Goal: Task Accomplishment & Management: Complete application form

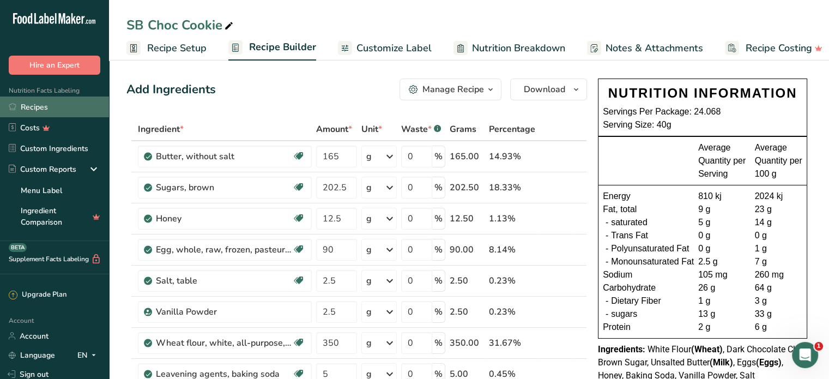
scroll to position [0, 2]
drag, startPoint x: 33, startPoint y: 100, endPoint x: 728, endPoint y: 9, distance: 700.6
click at [33, 100] on link "Recipes" at bounding box center [54, 106] width 109 height 21
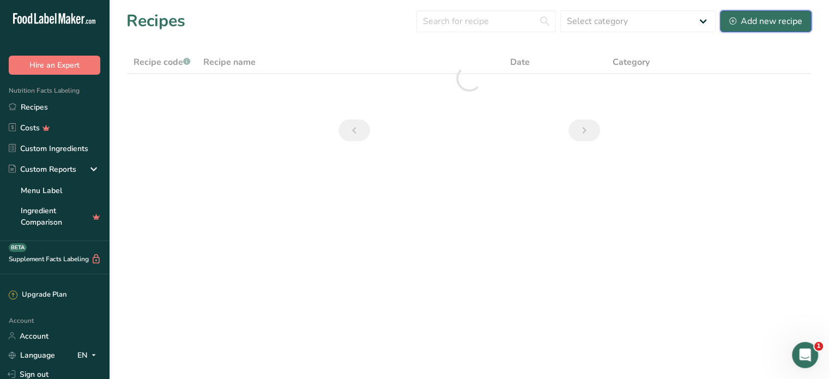
click at [767, 20] on div "Add new recipe" at bounding box center [765, 21] width 73 height 13
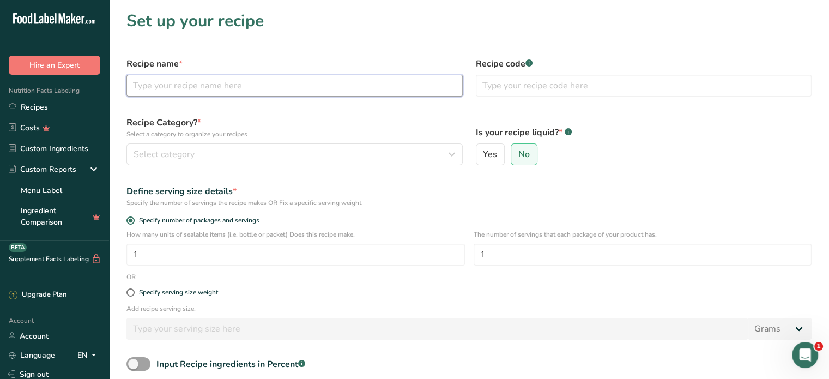
click at [246, 92] on input "text" at bounding box center [294, 86] width 336 height 22
type input "[PERSON_NAME]"
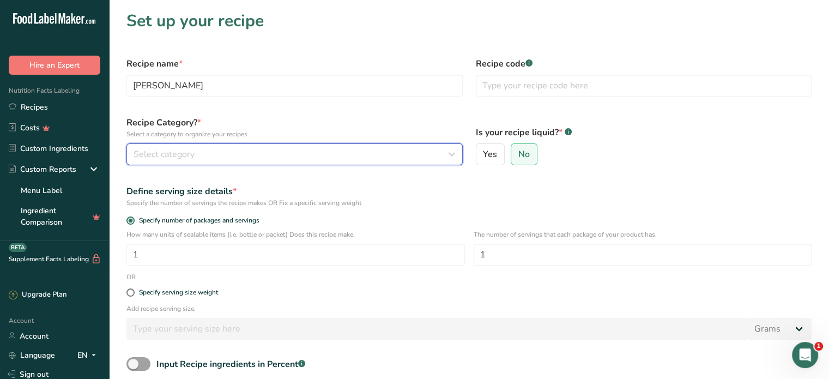
click at [233, 160] on div "Select category" at bounding box center [290, 154] width 315 height 13
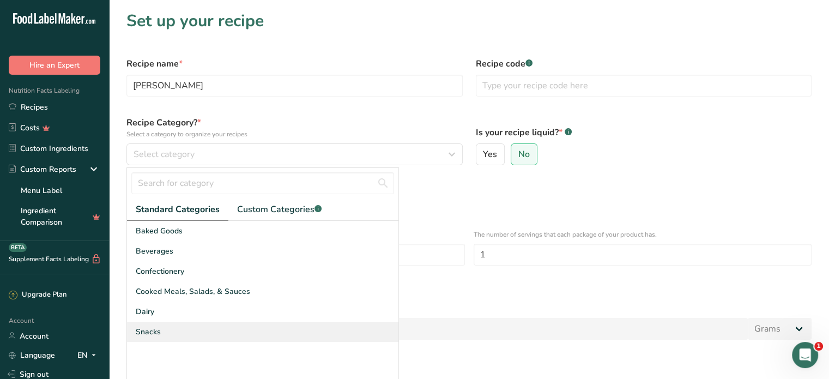
click at [177, 333] on div "Snacks" at bounding box center [262, 331] width 271 height 20
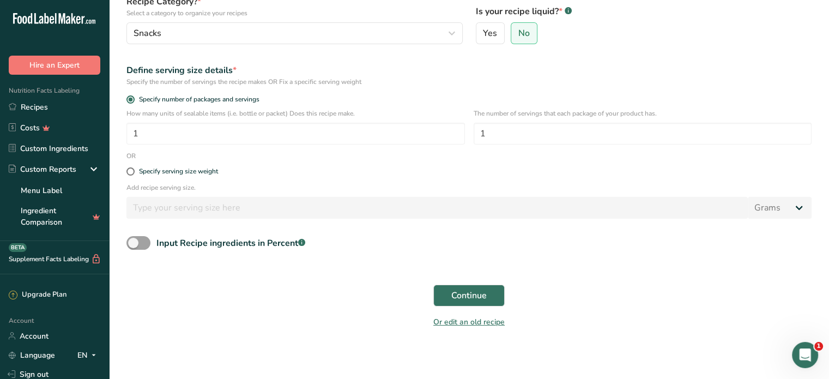
scroll to position [123, 0]
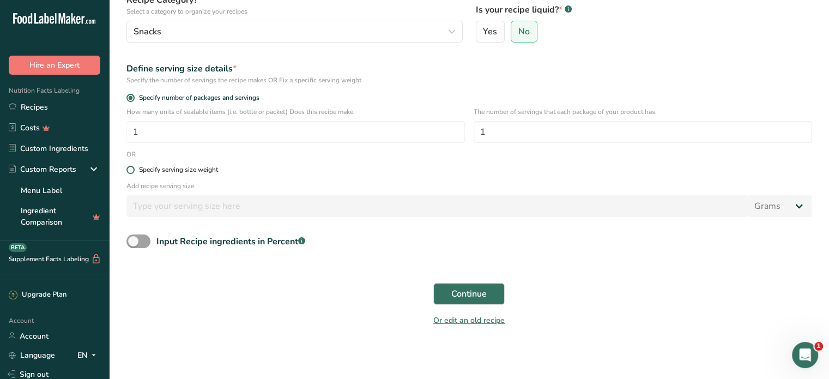
click at [143, 171] on div "Specify serving size weight" at bounding box center [178, 170] width 79 height 8
click at [133, 171] on input "Specify serving size weight" at bounding box center [129, 169] width 7 height 7
radio input "true"
radio input "false"
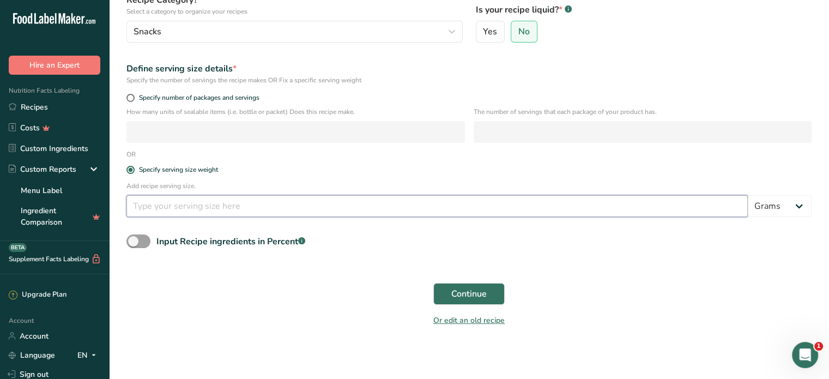
click at [157, 207] on input "number" at bounding box center [436, 206] width 621 height 22
type input "4"
type input "50"
click at [474, 293] on span "Continue" at bounding box center [468, 293] width 35 height 13
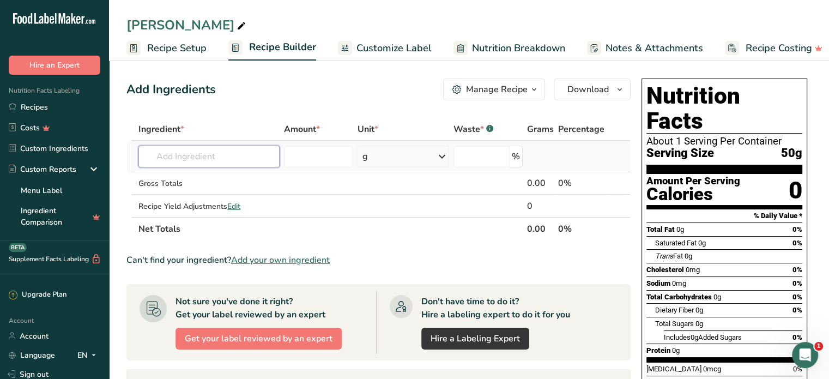
click at [211, 156] on input "text" at bounding box center [208, 156] width 141 height 22
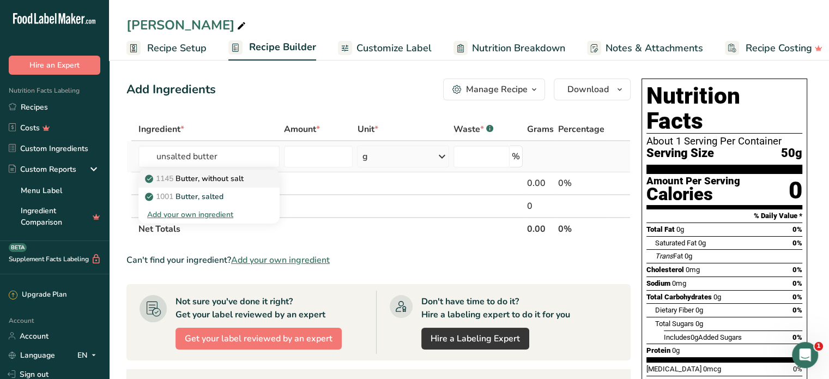
click at [218, 178] on p "1145 Butter, without salt" at bounding box center [195, 178] width 96 height 11
type input "Butter, without salt"
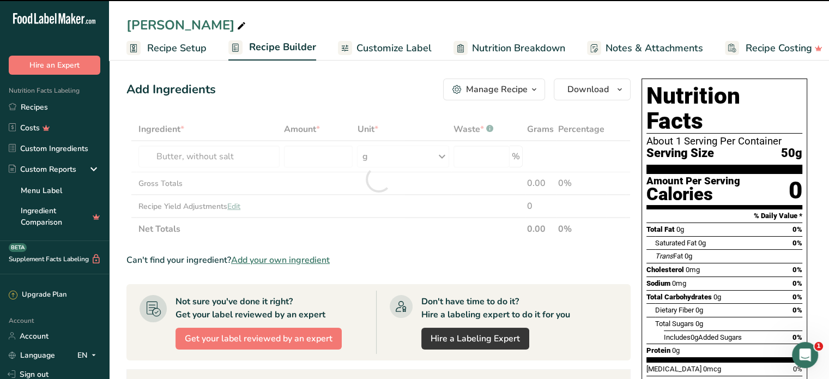
type input "0"
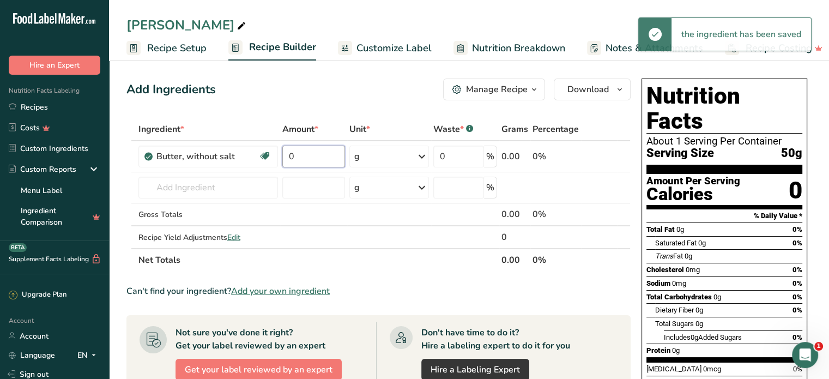
click at [310, 154] on input "0" at bounding box center [313, 156] width 63 height 22
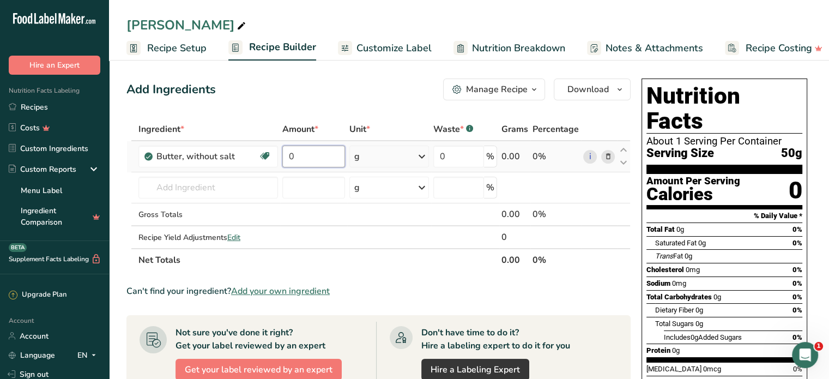
drag, startPoint x: 309, startPoint y: 156, endPoint x: 290, endPoint y: 159, distance: 19.3
click at [290, 159] on input "0" at bounding box center [313, 156] width 63 height 22
type input "83"
click at [227, 185] on div "Ingredient * Amount * Unit * Waste * .a-a{fill:#347362;}.b-a{fill:#fff;} Grams …" at bounding box center [378, 195] width 504 height 154
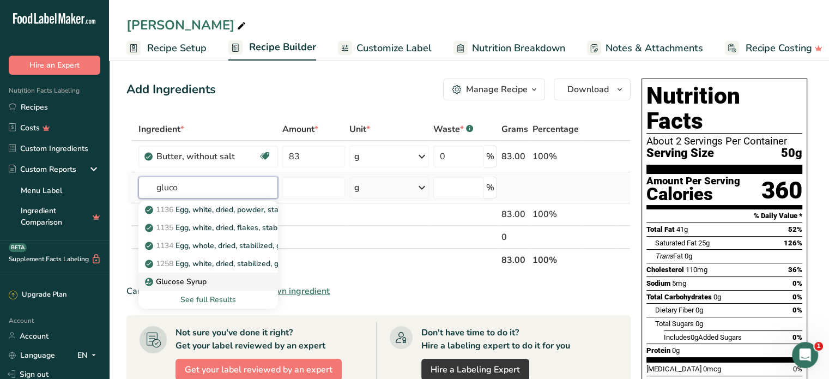
type input "gluco"
click at [192, 278] on p "Glucose Syrup" at bounding box center [176, 281] width 59 height 11
type input "Glucose Syrup"
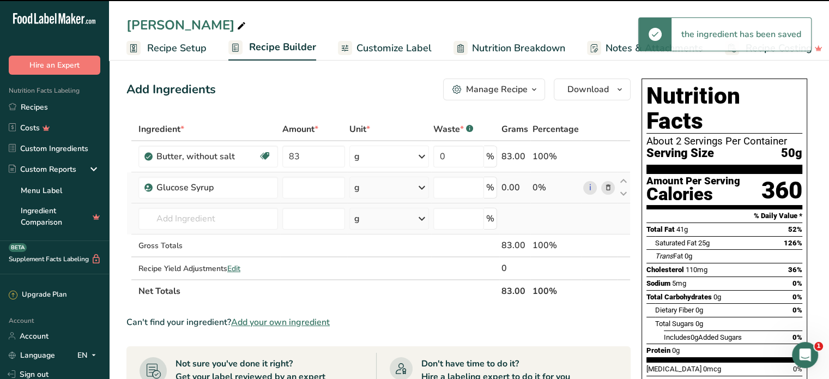
type input "0"
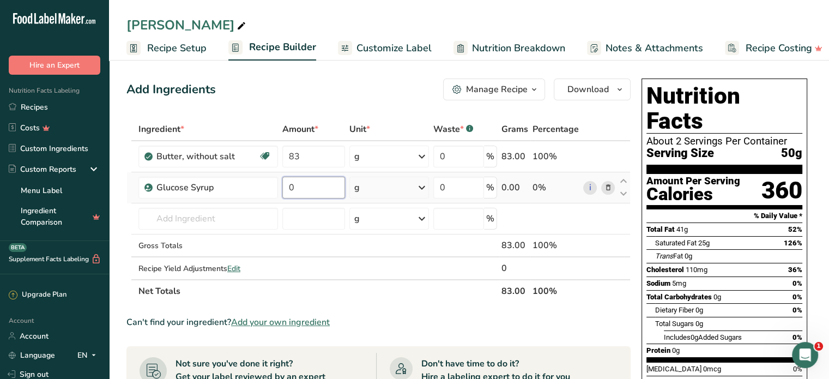
drag, startPoint x: 318, startPoint y: 182, endPoint x: 283, endPoint y: 188, distance: 35.4
click at [283, 188] on input "0" at bounding box center [313, 188] width 63 height 22
type input "40"
click at [168, 222] on div "Ingredient * Amount * Unit * Waste * .a-a{fill:#347362;}.b-a{fill:#fff;} Grams …" at bounding box center [378, 210] width 504 height 185
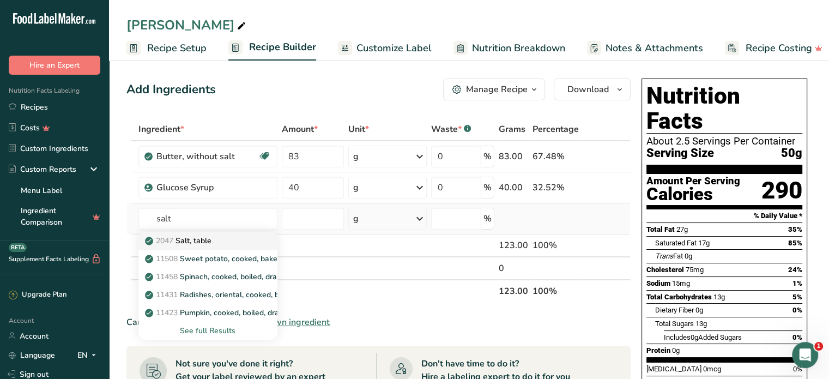
click at [234, 242] on div "2047 Salt, table" at bounding box center [199, 240] width 104 height 11
type input "Salt, table"
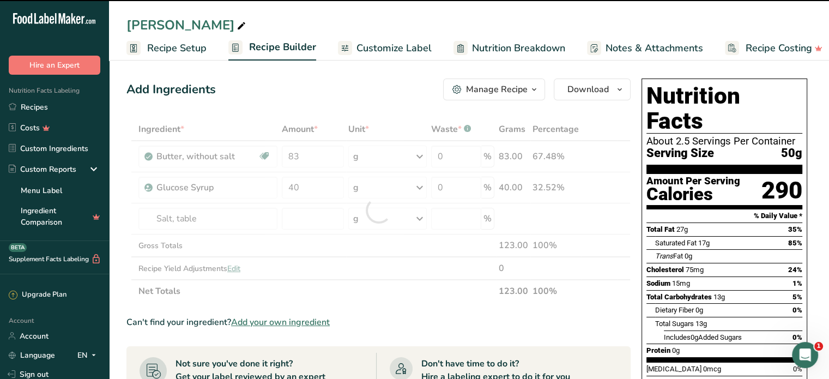
type input "0"
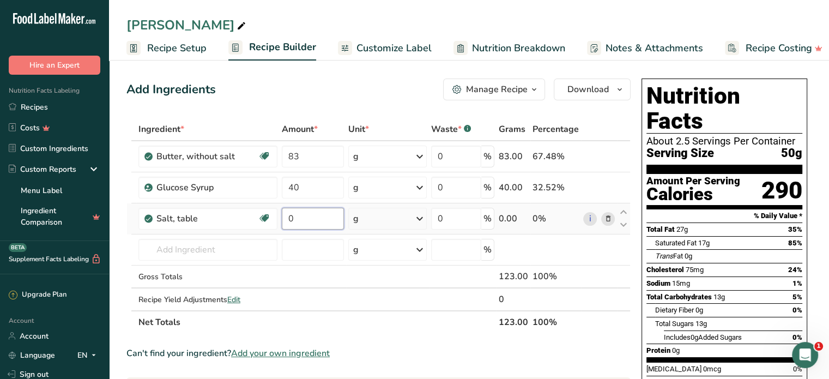
drag, startPoint x: 299, startPoint y: 212, endPoint x: 282, endPoint y: 220, distance: 18.3
click at [282, 220] on input "0" at bounding box center [313, 219] width 62 height 22
type input "7"
click at [180, 251] on div "Ingredient * Amount * Unit * Waste * .a-a{fill:#347362;}.b-a{fill:#fff;} Grams …" at bounding box center [378, 226] width 504 height 216
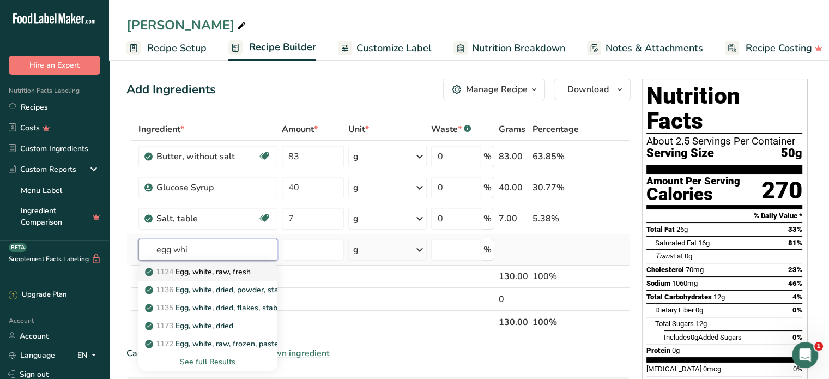
type input "egg whi"
click at [204, 273] on p "1124 Egg, white, raw, fresh" at bounding box center [199, 271] width 104 height 11
type input "Egg, white, raw, fresh"
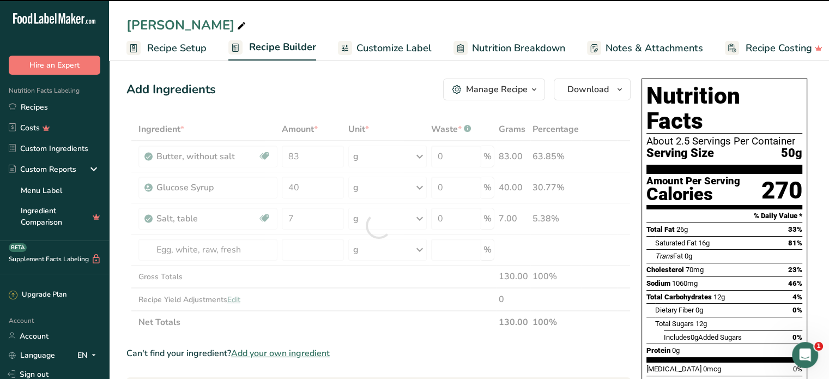
click at [221, 251] on div at bounding box center [378, 226] width 504 height 216
type input "0"
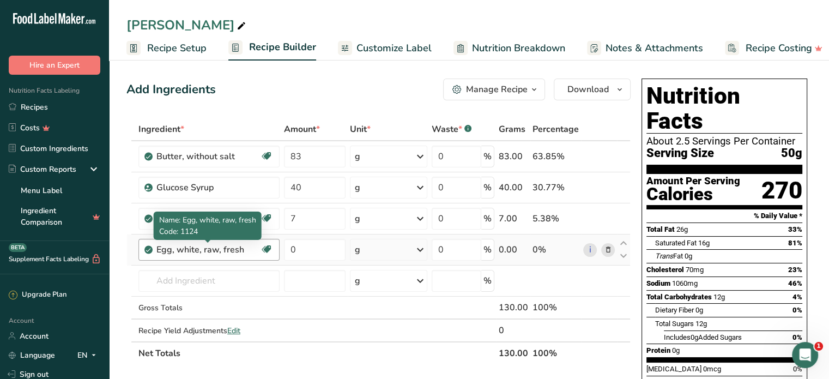
drag, startPoint x: 244, startPoint y: 251, endPoint x: 157, endPoint y: 248, distance: 87.2
click at [157, 248] on div "Egg, white, raw, fresh" at bounding box center [208, 249] width 104 height 13
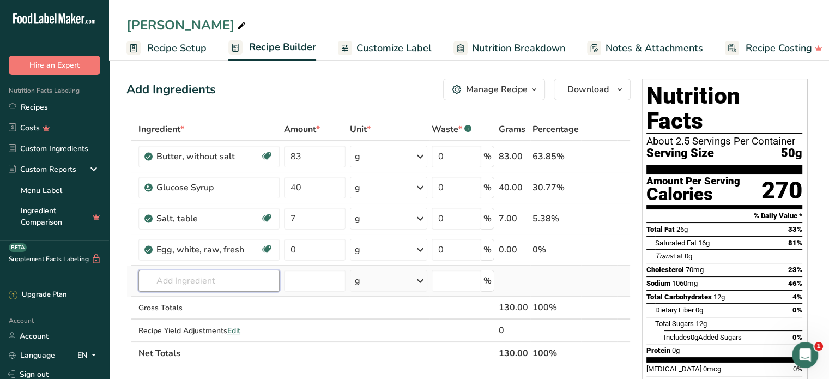
click at [142, 272] on input "text" at bounding box center [208, 281] width 141 height 22
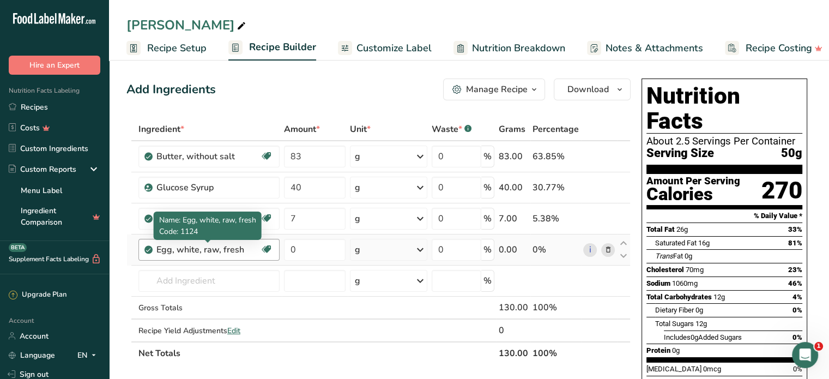
click at [172, 247] on div "Egg, white, raw, fresh" at bounding box center [208, 249] width 104 height 13
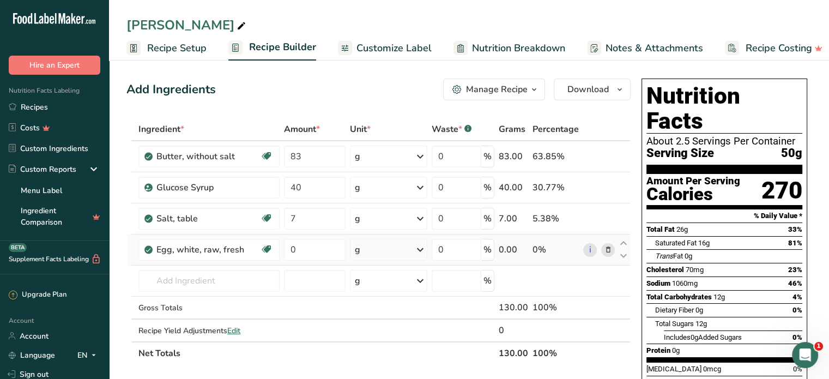
click at [602, 246] on span at bounding box center [607, 249] width 13 height 13
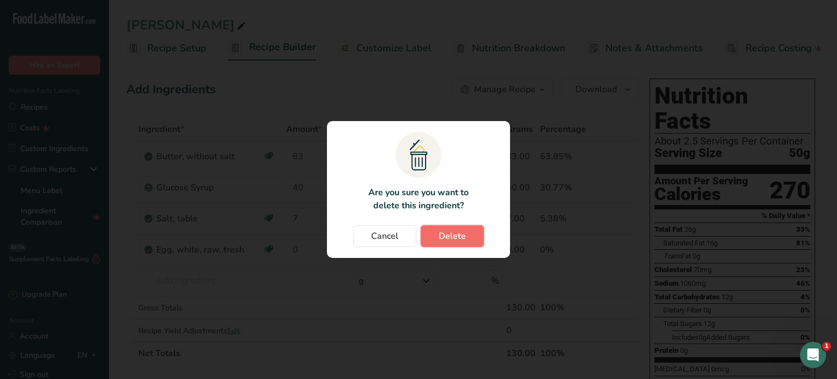
click at [459, 238] on span "Delete" at bounding box center [452, 235] width 27 height 13
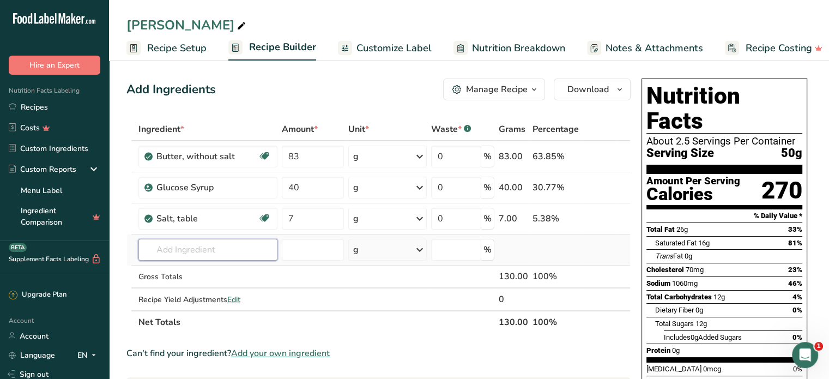
click at [174, 251] on input "text" at bounding box center [207, 250] width 139 height 22
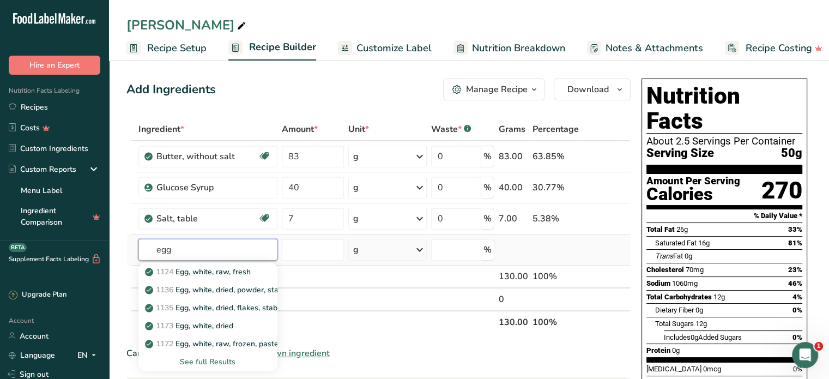
type input "egg"
click at [222, 361] on div "See full Results" at bounding box center [207, 361] width 121 height 11
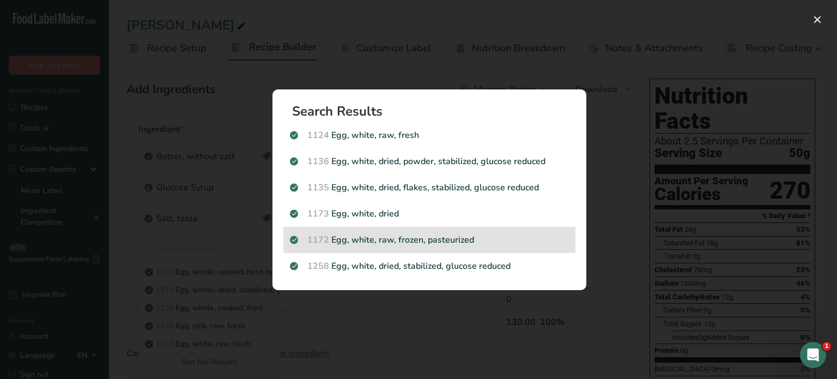
click at [421, 244] on p "1172 Egg, white, raw, frozen, pasteurized" at bounding box center [429, 239] width 279 height 13
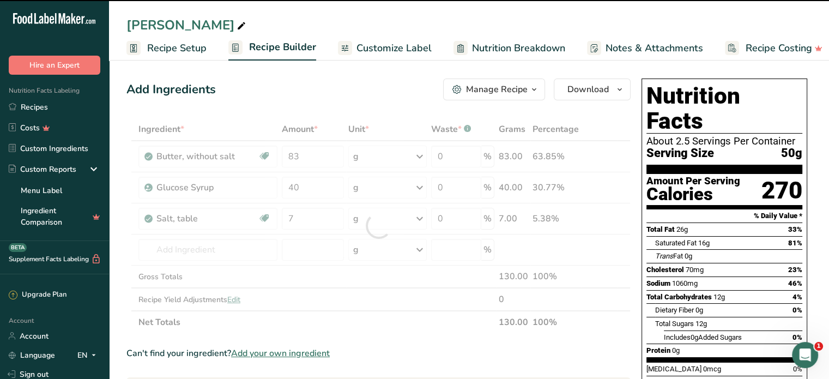
type input "0"
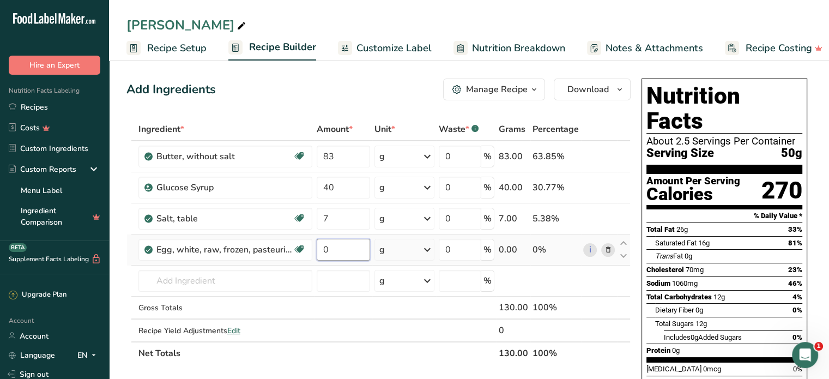
click at [329, 250] on input "0" at bounding box center [343, 250] width 53 height 22
drag, startPoint x: 329, startPoint y: 250, endPoint x: 319, endPoint y: 251, distance: 9.3
click at [319, 251] on input "0" at bounding box center [343, 250] width 53 height 22
type input "83"
click at [229, 275] on div "Ingredient * Amount * Unit * Waste * .a-a{fill:#347362;}.b-a{fill:#fff;} Grams …" at bounding box center [378, 241] width 504 height 247
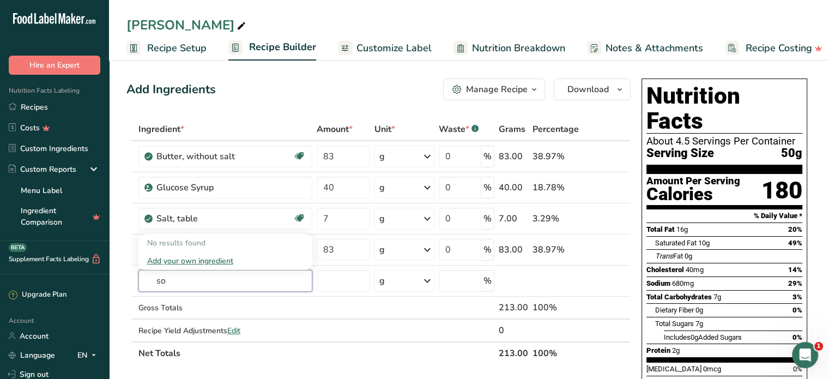
type input "s"
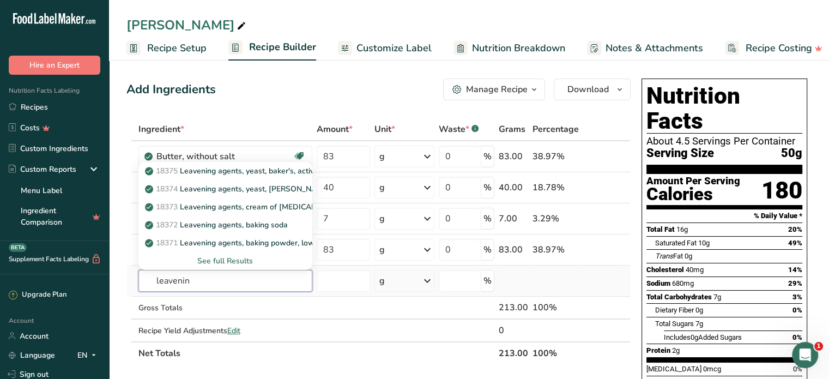
type input "leavenin"
click at [243, 257] on div "See full Results" at bounding box center [225, 260] width 156 height 11
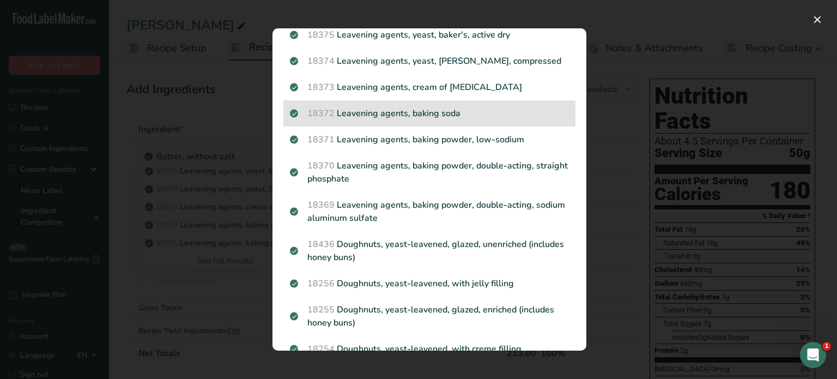
scroll to position [61, 0]
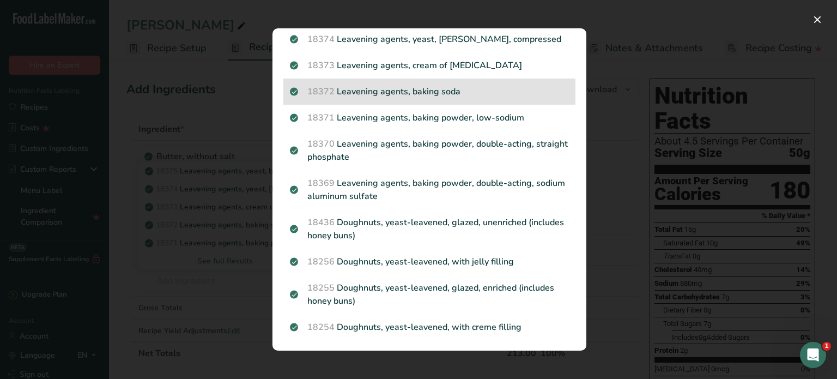
click at [453, 100] on div "18372 Leavening agents, baking soda" at bounding box center [429, 91] width 292 height 26
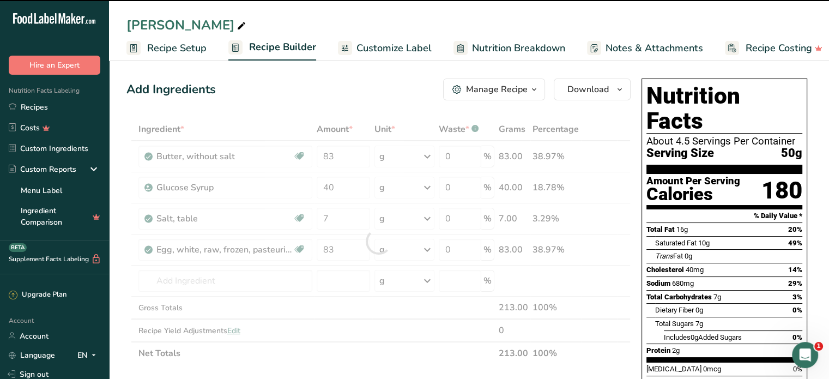
type input "0"
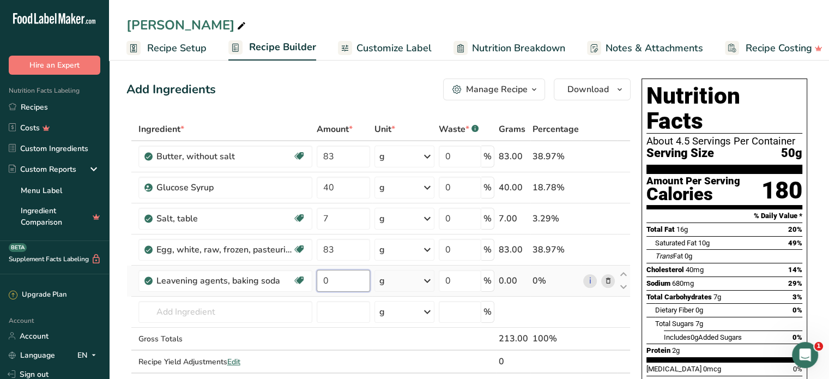
drag, startPoint x: 333, startPoint y: 282, endPoint x: 319, endPoint y: 281, distance: 14.7
click at [319, 281] on input "0" at bounding box center [343, 281] width 53 height 22
type input "5"
click at [190, 311] on div "Ingredient * Amount * Unit * Waste * .a-a{fill:#347362;}.b-a{fill:#fff;} Grams …" at bounding box center [378, 257] width 504 height 278
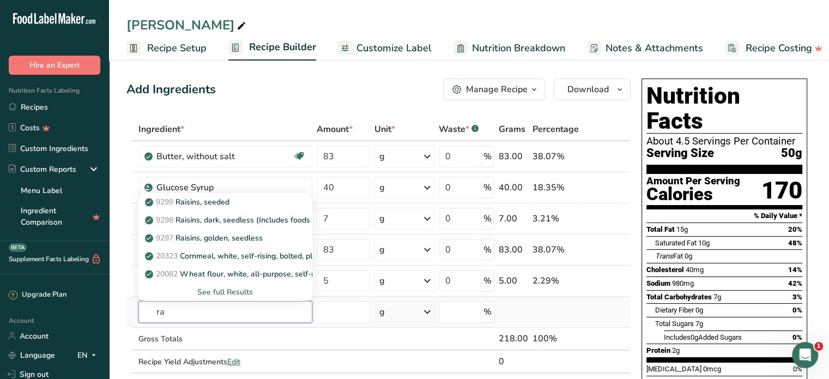
type input "r"
type input "coconut crea"
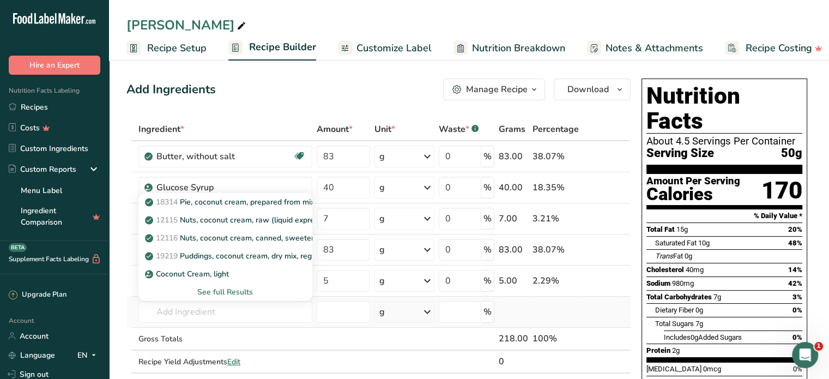
click at [235, 286] on div "See full Results" at bounding box center [225, 291] width 156 height 11
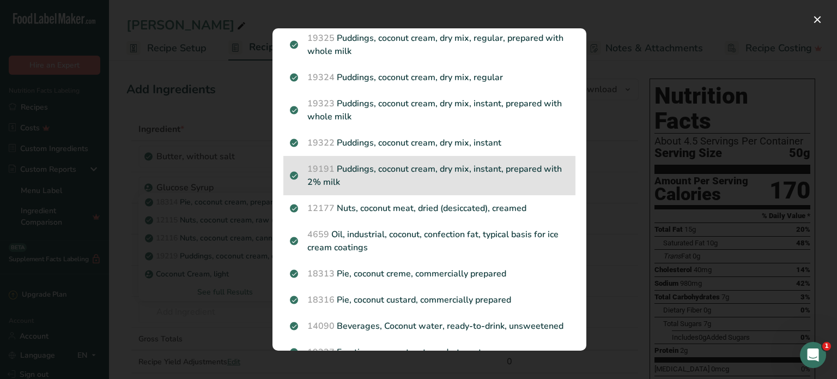
scroll to position [218, 0]
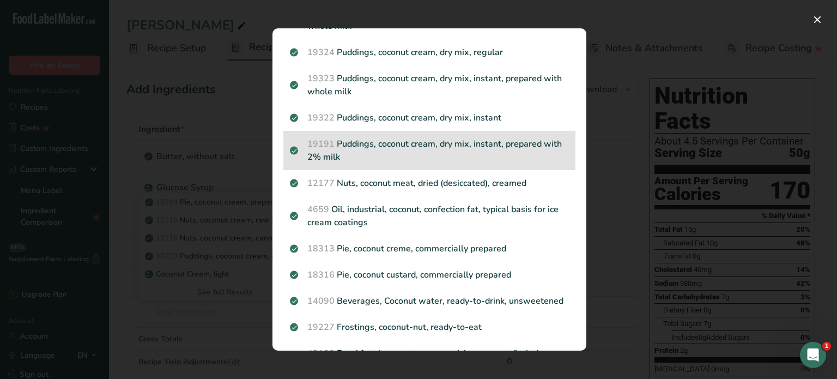
click at [472, 255] on div "18313 Pie, coconut creme, commercially prepared" at bounding box center [429, 248] width 292 height 26
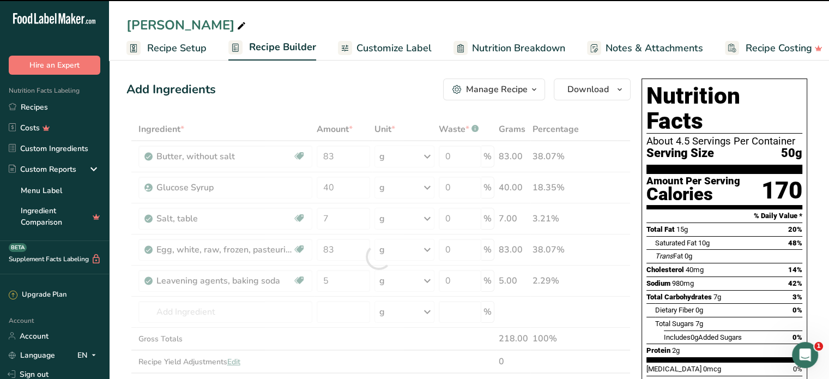
type input "0"
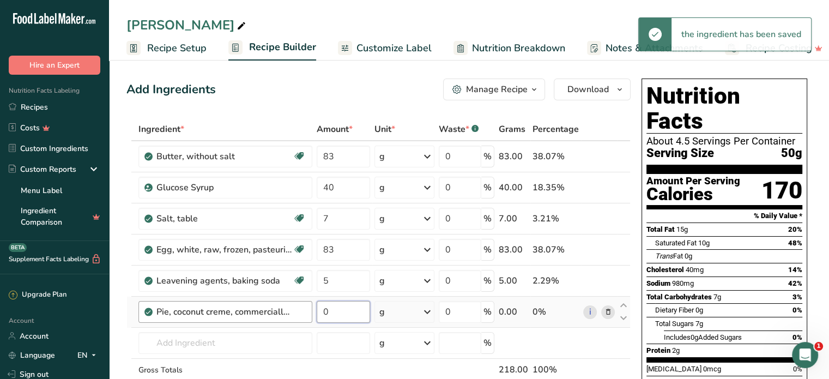
drag, startPoint x: 338, startPoint y: 307, endPoint x: 310, endPoint y: 307, distance: 27.8
click at [310, 307] on tr "Pie, coconut creme, commercially prepared 0 g Portions 1 oz 1 piece (1/6 of 7" …" at bounding box center [378, 311] width 503 height 31
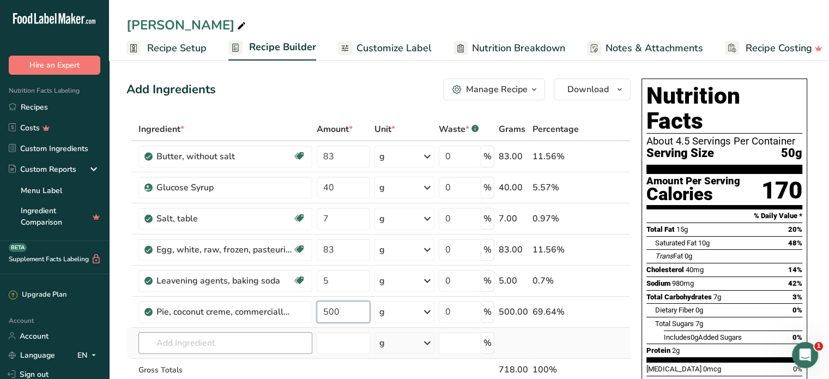
type input "500"
click at [198, 345] on div "Ingredient * Amount * Unit * Waste * .a-a{fill:#347362;}.b-a{fill:#fff;} Grams …" at bounding box center [378, 272] width 504 height 309
click at [295, 312] on div "Pie, coconut creme, commercially prepared" at bounding box center [230, 311] width 149 height 13
drag, startPoint x: 606, startPoint y: 311, endPoint x: 473, endPoint y: 293, distance: 133.7
click at [606, 311] on icon at bounding box center [608, 311] width 8 height 11
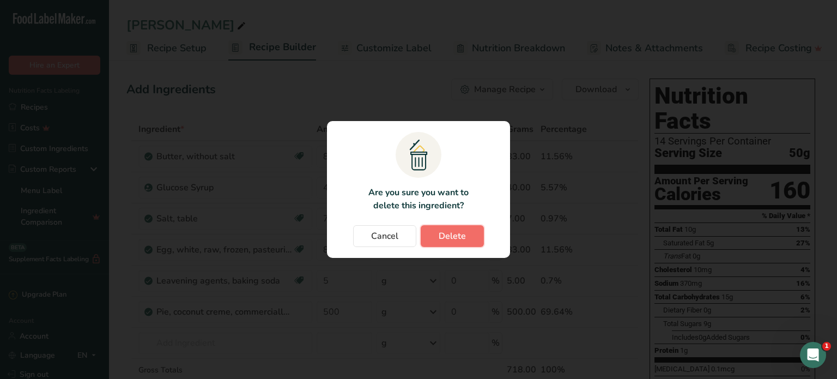
click at [457, 236] on span "Delete" at bounding box center [452, 235] width 27 height 13
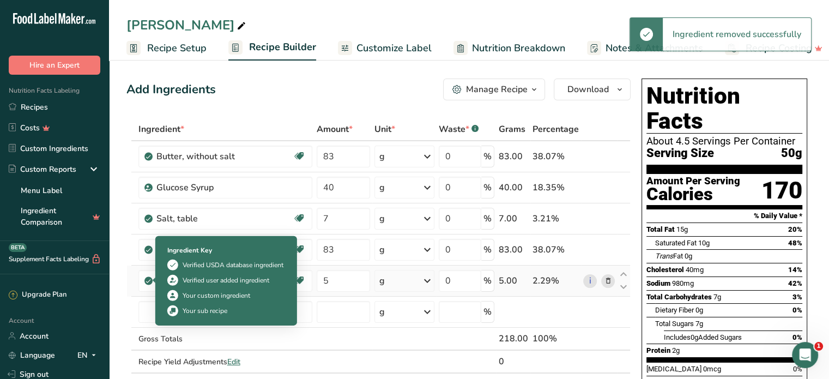
click at [178, 309] on img at bounding box center [172, 310] width 11 height 11
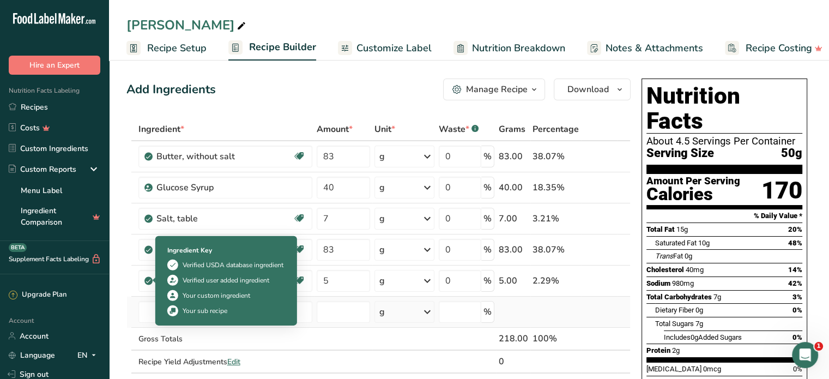
click at [329, 322] on td at bounding box center [343, 311] width 58 height 31
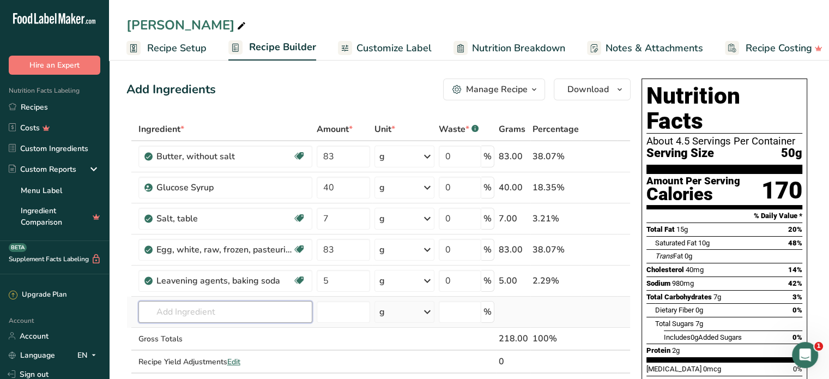
click at [204, 311] on input "text" at bounding box center [225, 312] width 174 height 22
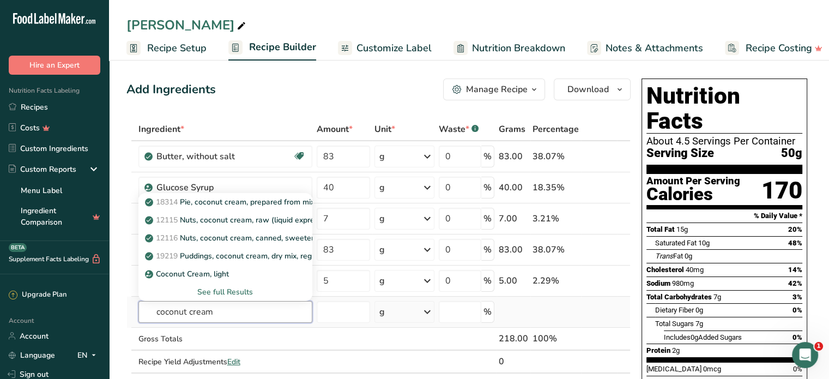
type input "coconut cream"
click at [240, 288] on div "See full Results" at bounding box center [225, 291] width 156 height 11
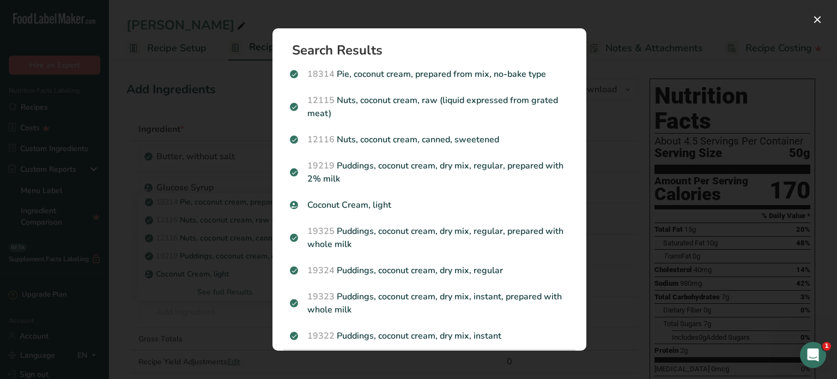
scroll to position [0, 0]
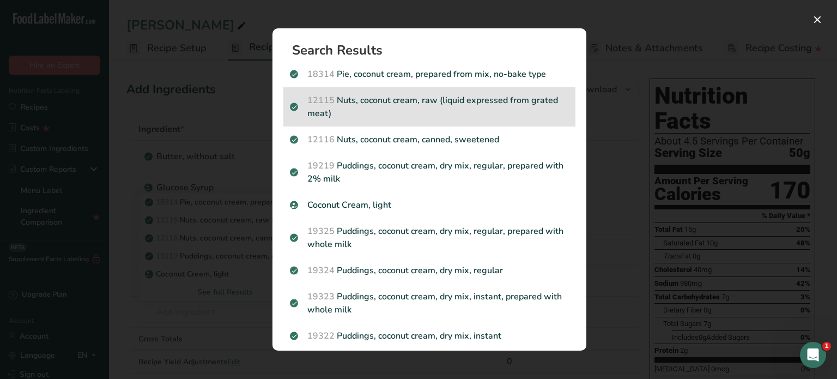
click at [373, 109] on p "12115 Nuts, coconut cream, raw (liquid expressed from grated meat)" at bounding box center [429, 107] width 279 height 26
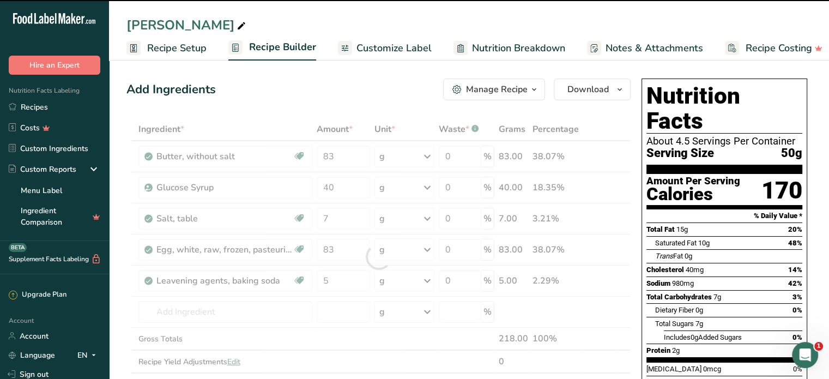
type input "0"
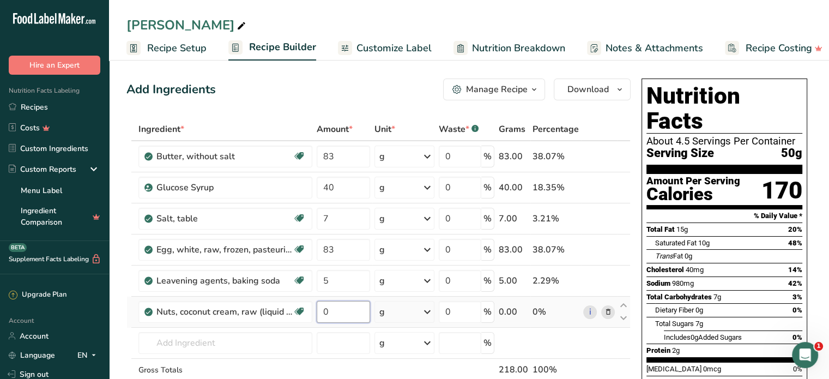
drag, startPoint x: 324, startPoint y: 308, endPoint x: 331, endPoint y: 311, distance: 7.4
click at [331, 311] on input "0" at bounding box center [343, 312] width 53 height 22
type input "500"
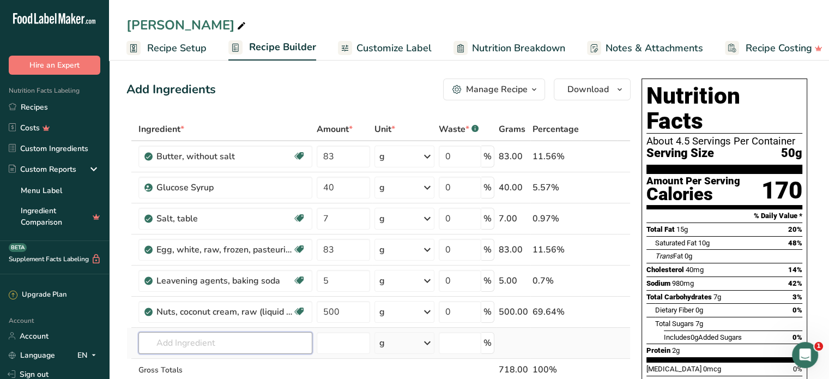
click at [227, 335] on div "Ingredient * Amount * Unit * Waste * .a-a{fill:#347362;}.b-a{fill:#fff;} Grams …" at bounding box center [378, 272] width 504 height 309
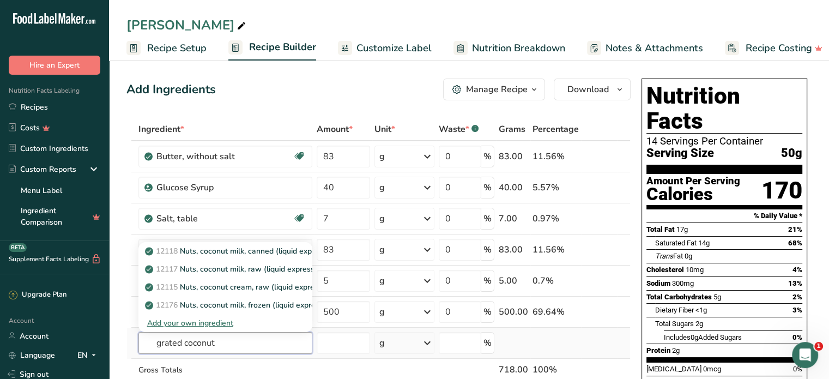
drag, startPoint x: 184, startPoint y: 340, endPoint x: 153, endPoint y: 339, distance: 30.5
click at [153, 339] on input "grated coconut" at bounding box center [225, 343] width 174 height 22
type input "coconut"
click at [228, 323] on div "See full Results" at bounding box center [225, 322] width 156 height 11
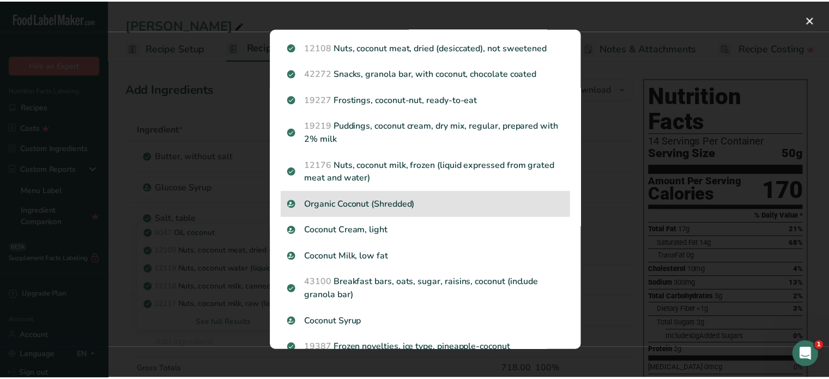
scroll to position [1033, 0]
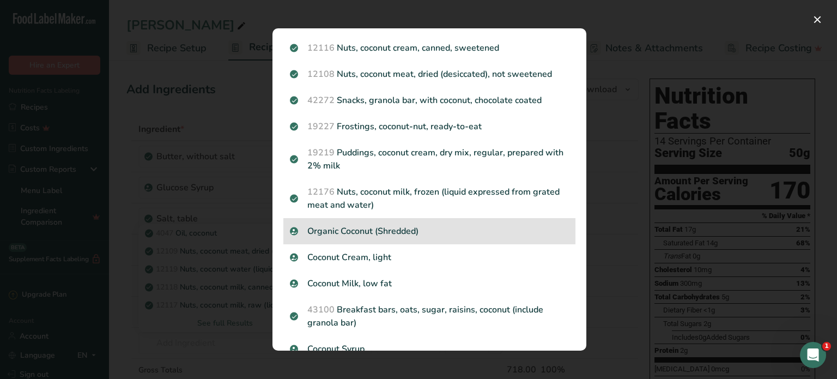
click at [442, 238] on p "Organic Coconut (Shredded)" at bounding box center [429, 230] width 279 height 13
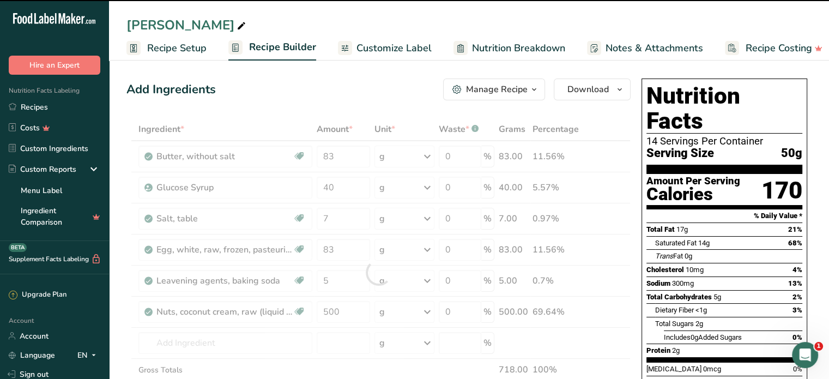
type input "0"
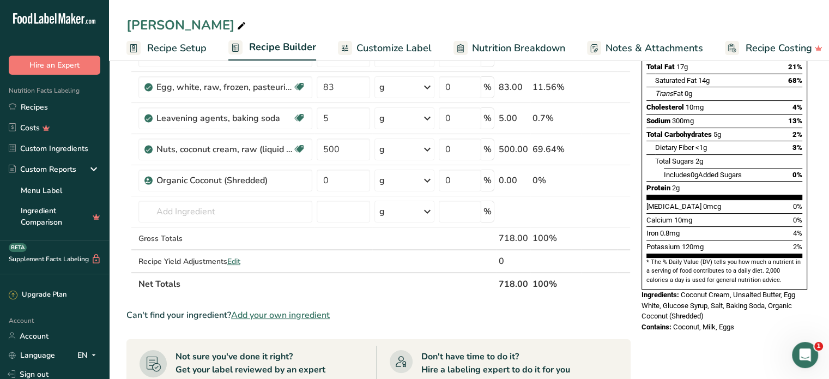
scroll to position [163, 0]
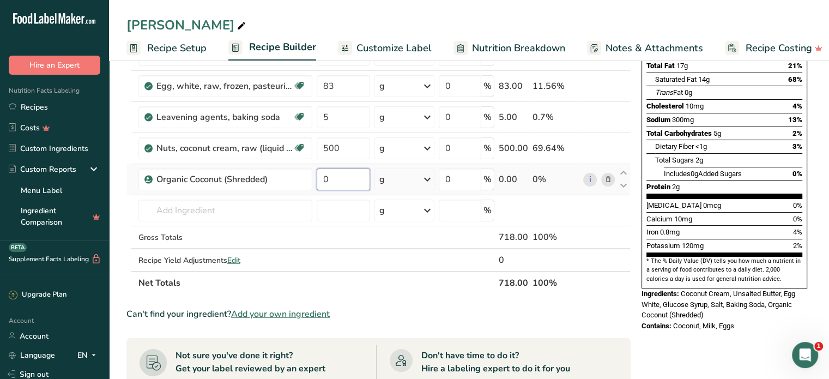
drag, startPoint x: 327, startPoint y: 179, endPoint x: 316, endPoint y: 183, distance: 11.9
click at [317, 183] on input "0" at bounding box center [343, 179] width 53 height 22
type input "250"
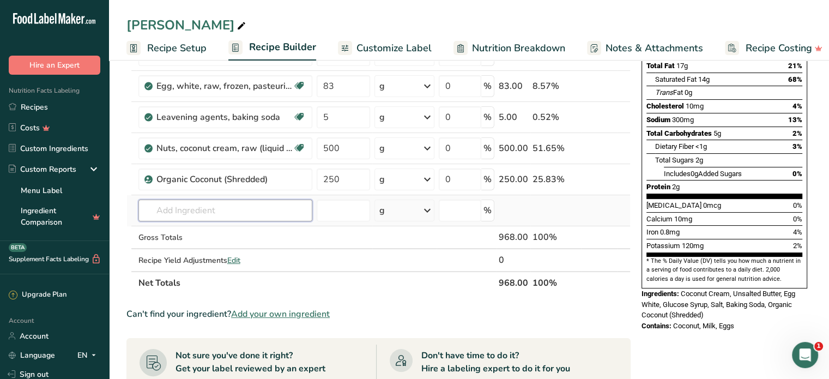
click at [213, 204] on div "Ingredient * Amount * Unit * Waste * .a-a{fill:#347362;}.b-a{fill:#fff;} Grams …" at bounding box center [378, 124] width 504 height 340
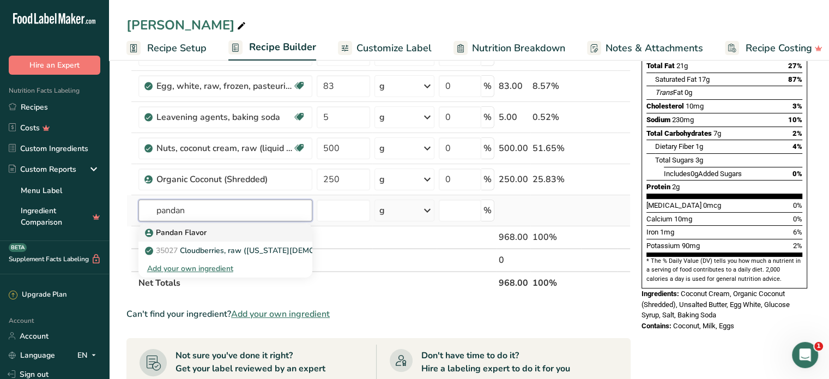
type input "pandan"
click at [189, 231] on p "Pandan Flavor" at bounding box center [176, 232] width 59 height 11
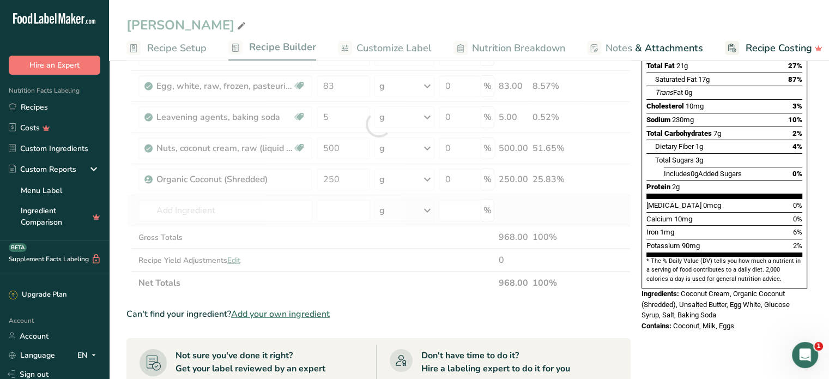
type input "Pandan Flavor"
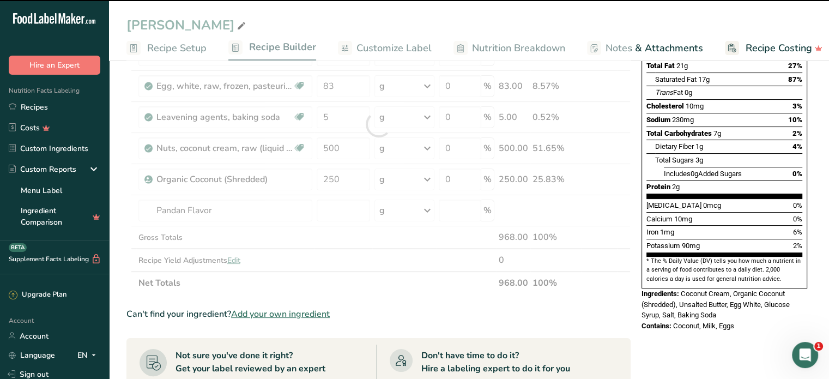
type input "0"
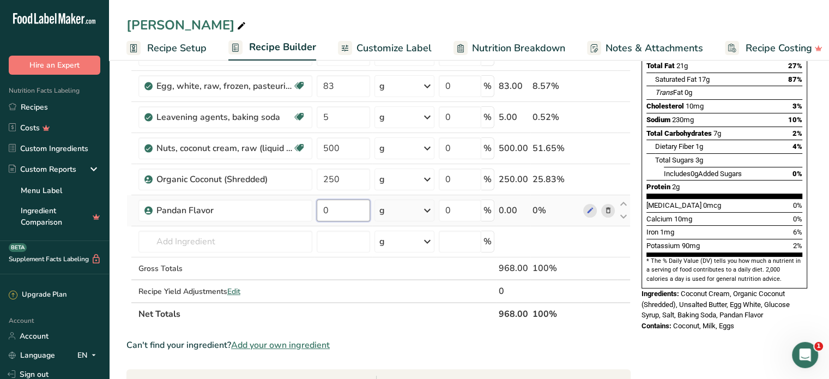
drag, startPoint x: 336, startPoint y: 207, endPoint x: 315, endPoint y: 206, distance: 21.3
click at [315, 208] on td "0" at bounding box center [343, 210] width 58 height 31
type input "30"
click at [295, 235] on div "Ingredient * Amount * Unit * Waste * .a-a{fill:#347362;}.b-a{fill:#fff;} Grams …" at bounding box center [378, 139] width 504 height 371
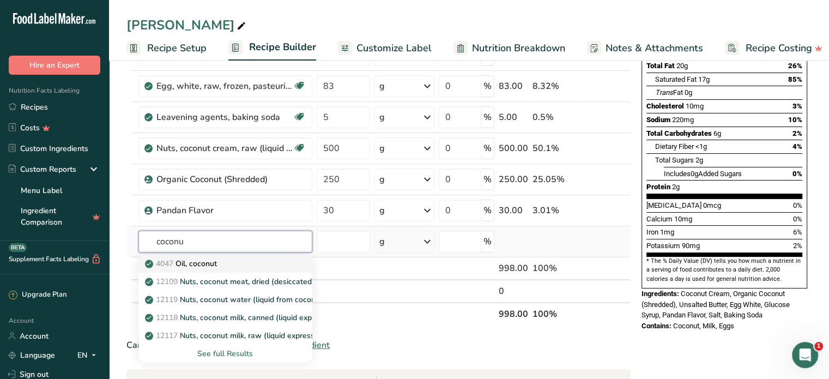
type input "coconu"
click at [270, 261] on div "4047 Oil, coconut" at bounding box center [216, 263] width 139 height 11
type input "Oil, coconut"
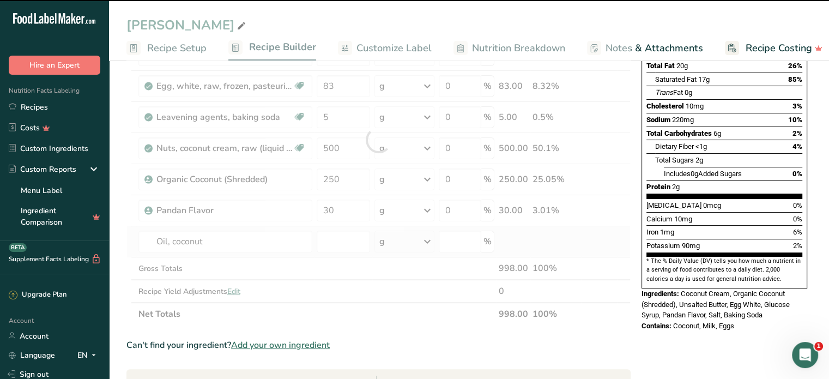
type input "0"
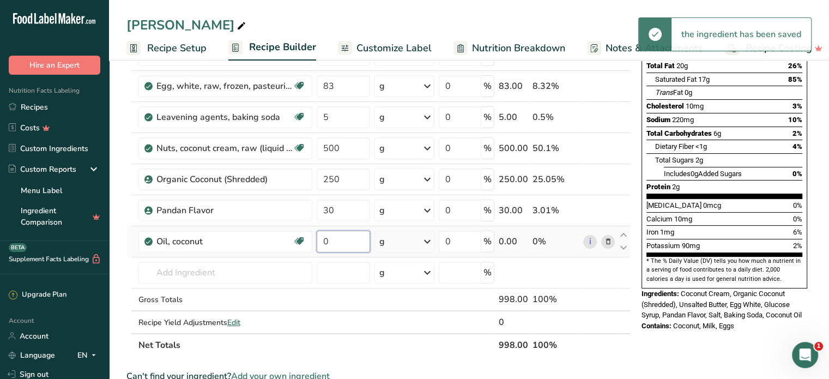
drag, startPoint x: 336, startPoint y: 242, endPoint x: 315, endPoint y: 248, distance: 21.4
click at [315, 248] on td "0" at bounding box center [343, 241] width 58 height 31
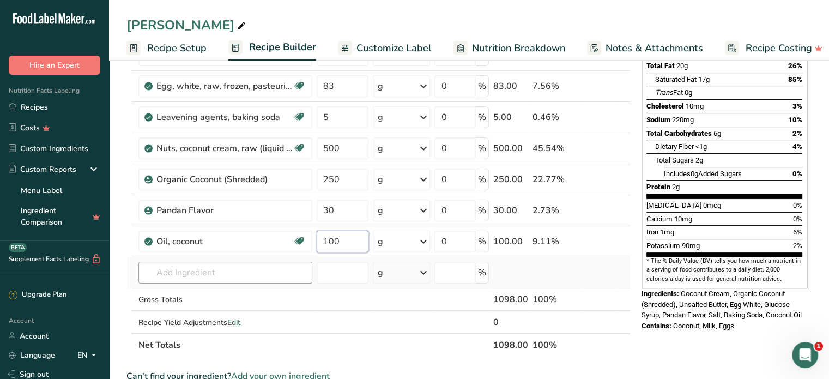
type input "100"
click at [270, 273] on div "Ingredient * Amount * Unit * Waste * .a-a{fill:#347362;}.b-a{fill:#fff;} Grams …" at bounding box center [378, 155] width 504 height 402
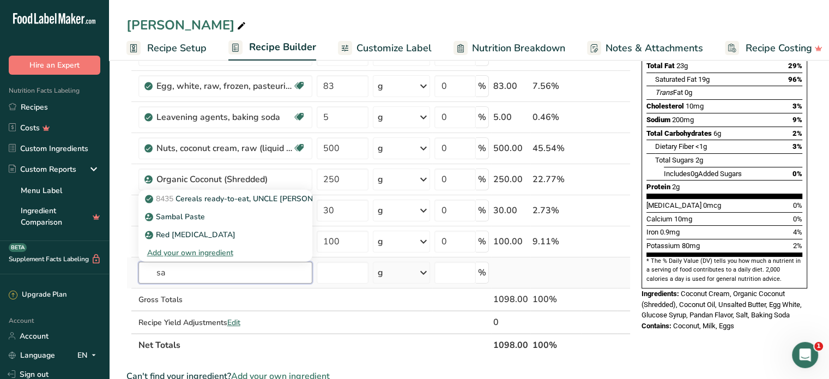
type input "s"
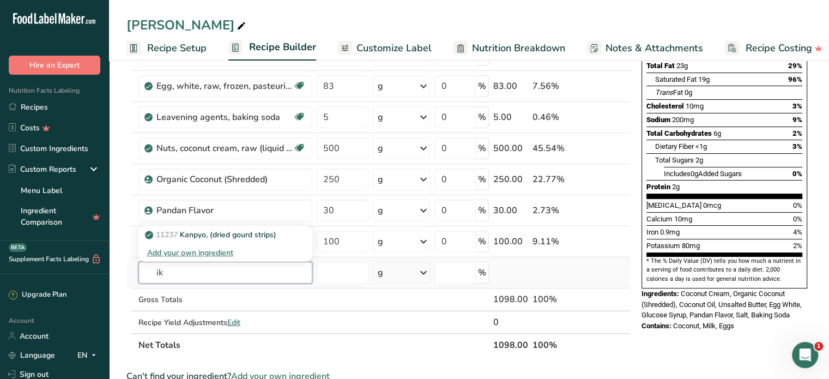
type input "i"
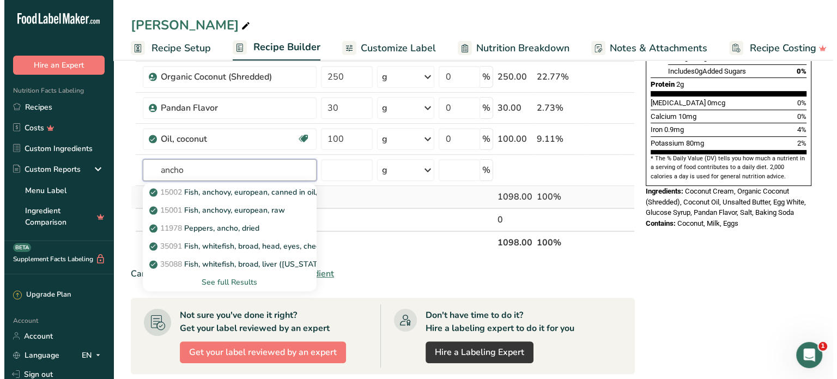
scroll to position [272, 0]
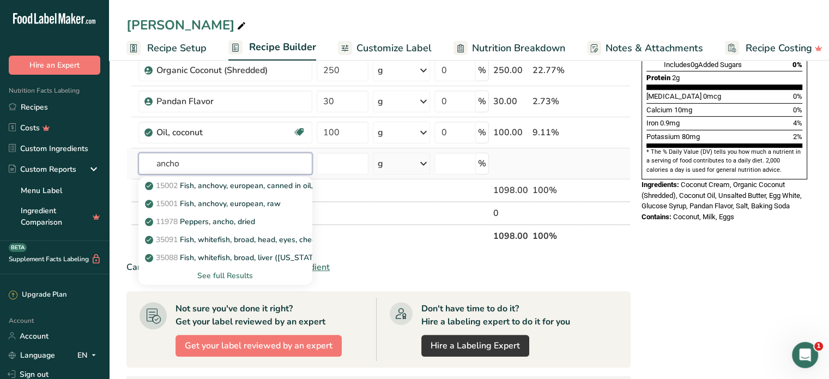
type input "ancho"
click at [220, 270] on div "See full Results" at bounding box center [225, 275] width 156 height 11
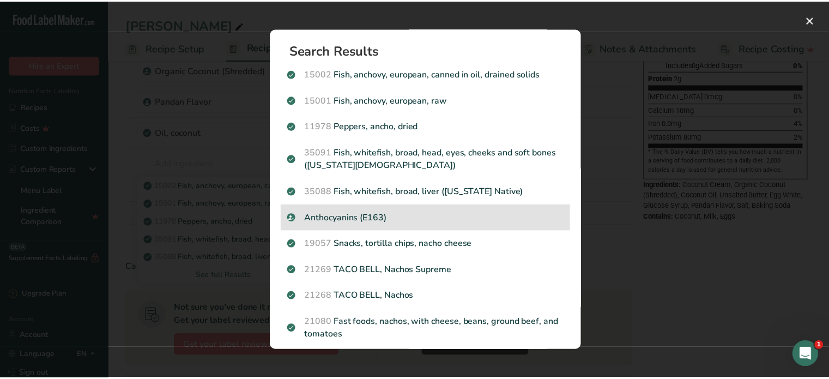
scroll to position [0, 0]
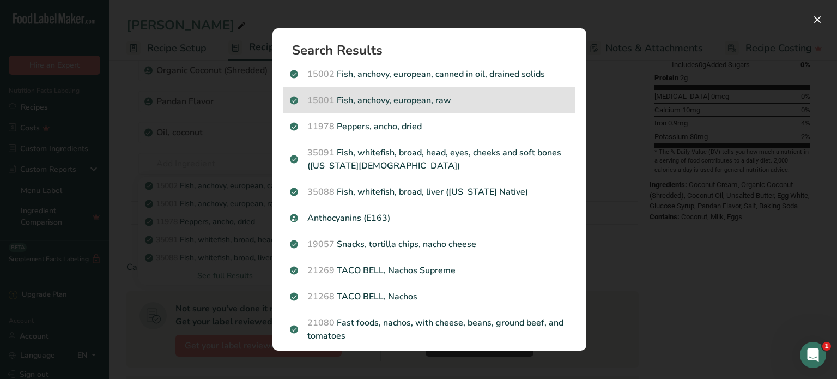
click at [465, 94] on p "15001 Fish, anchovy, european, raw" at bounding box center [429, 100] width 279 height 13
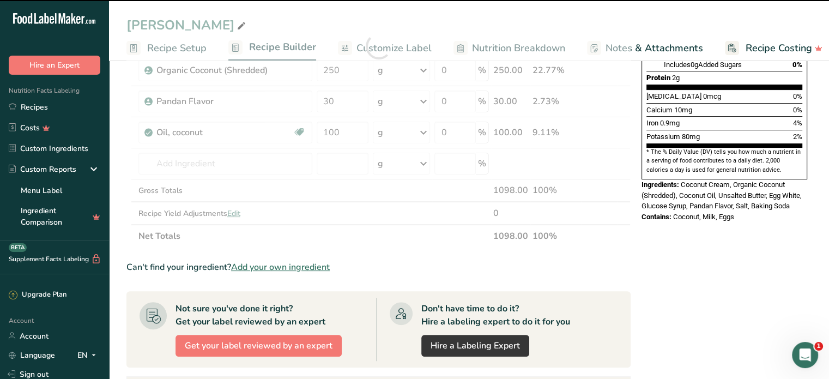
type input "0"
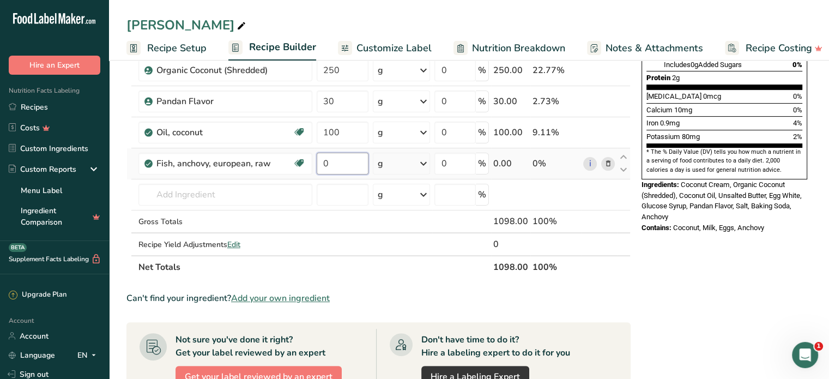
drag, startPoint x: 331, startPoint y: 165, endPoint x: 323, endPoint y: 167, distance: 9.0
click at [323, 167] on input "0" at bounding box center [343, 164] width 52 height 22
type input "200"
click at [358, 236] on div "Ingredient * Amount * Unit * Waste * .a-a{fill:#347362;}.b-a{fill:#fff;} Grams …" at bounding box center [378, 61] width 504 height 433
click at [270, 297] on span "Add your own ingredient" at bounding box center [280, 297] width 99 height 13
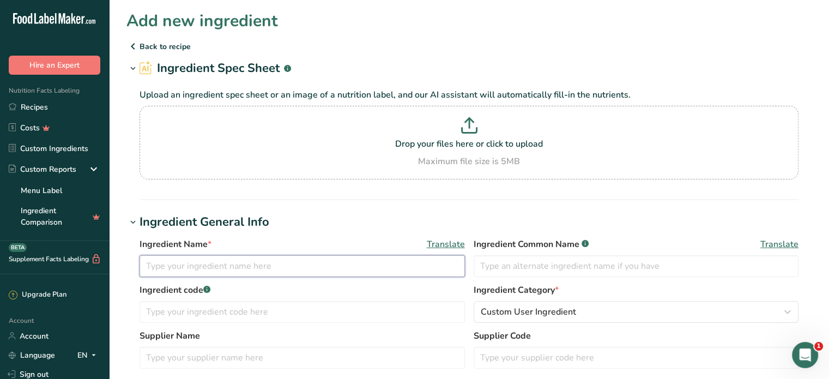
click at [339, 261] on input "text" at bounding box center [301, 266] width 325 height 22
type input "Sambal Ikan Bilis"
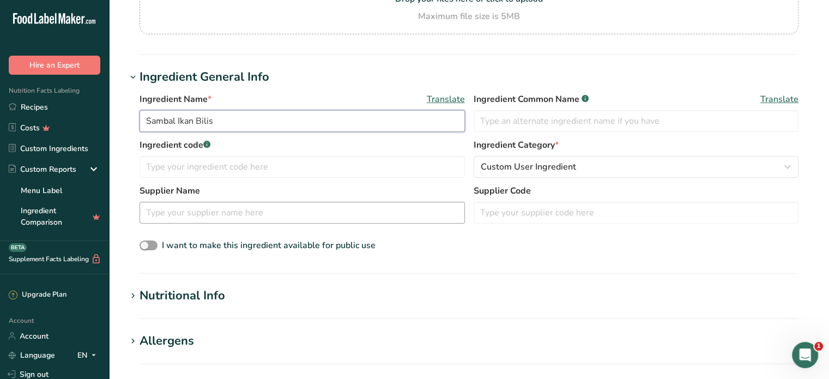
scroll to position [163, 0]
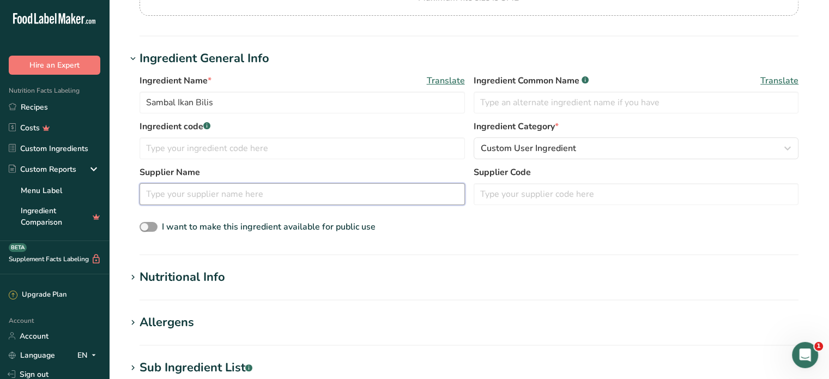
click at [211, 190] on input "text" at bounding box center [301, 194] width 325 height 22
type input "Singlong"
click at [153, 225] on span at bounding box center [148, 227] width 18 height 10
click at [147, 225] on input "I want to make this ingredient available for public use" at bounding box center [142, 226] width 7 height 7
click at [150, 226] on span at bounding box center [148, 227] width 18 height 10
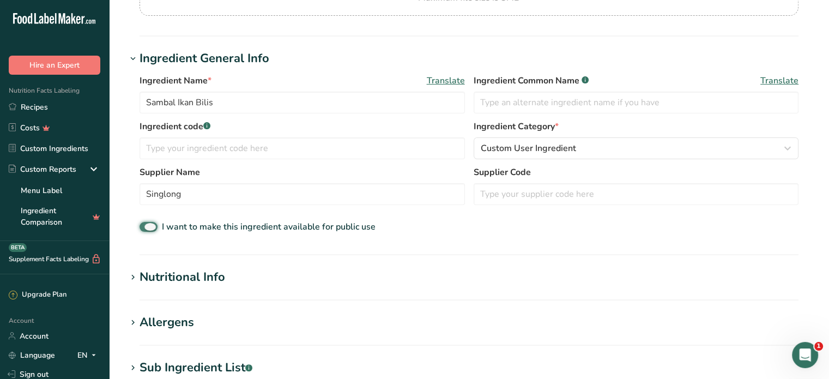
click at [147, 226] on input "I want to make this ingredient available for public use" at bounding box center [142, 226] width 7 height 7
checkbox input "false"
click at [189, 274] on div "Nutritional Info" at bounding box center [182, 277] width 86 height 18
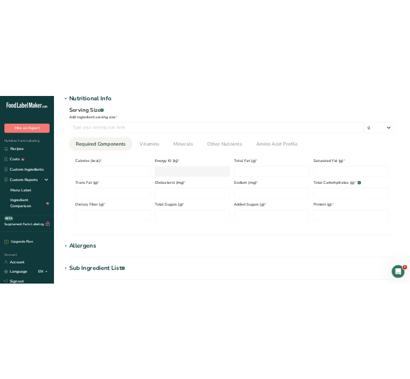
scroll to position [436, 0]
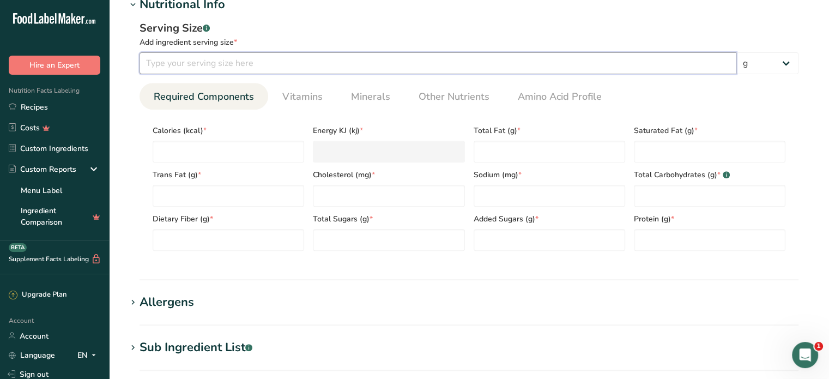
click at [242, 65] on input "number" at bounding box center [437, 63] width 597 height 22
type input "100"
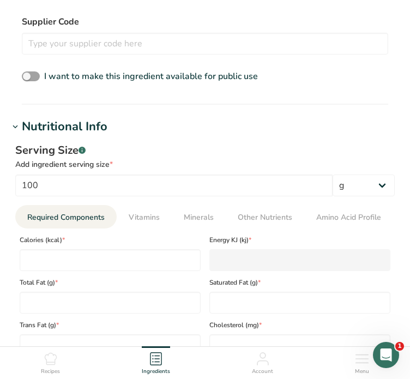
scroll to position [490, 0]
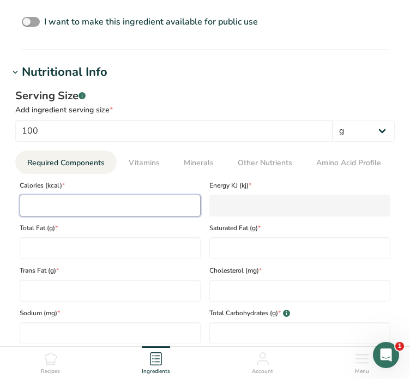
click at [160, 209] on input "number" at bounding box center [110, 205] width 181 height 22
type input "2"
type KJ "8.4"
type input "28"
type KJ "117.2"
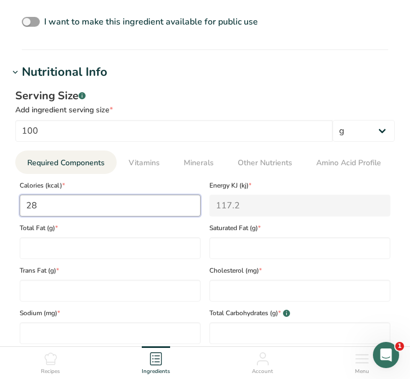
type input "284"
type KJ "1188.3"
type input "284"
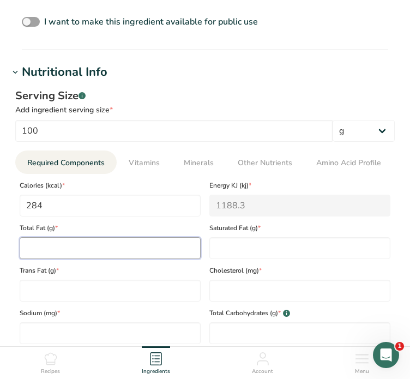
click at [79, 248] on Fat "number" at bounding box center [110, 248] width 181 height 22
type Fat "21.3"
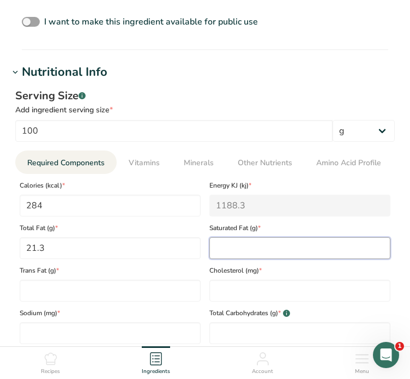
click at [247, 247] on Fat "number" at bounding box center [299, 248] width 181 height 22
type Fat "9.1"
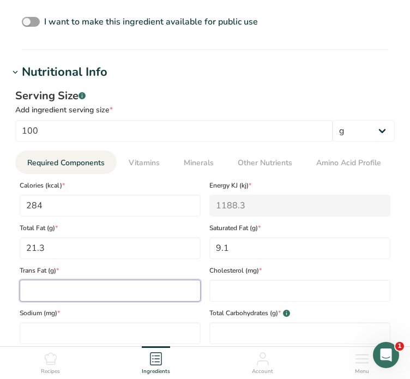
click at [75, 293] on Fat "number" at bounding box center [110, 290] width 181 height 22
type Fat "0"
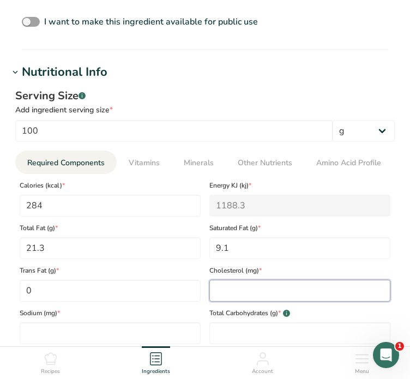
click at [238, 290] on input "number" at bounding box center [299, 290] width 181 height 22
type input "15.5"
click at [206, 259] on div "[MEDICAL_DATA] (mg) * 15.5" at bounding box center [300, 280] width 190 height 42
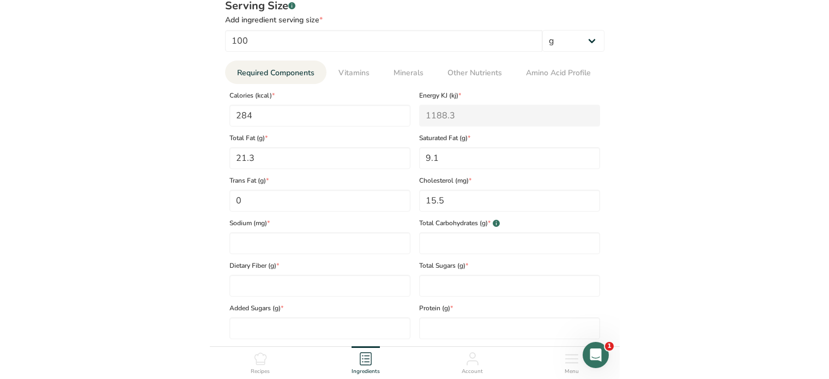
scroll to position [599, 0]
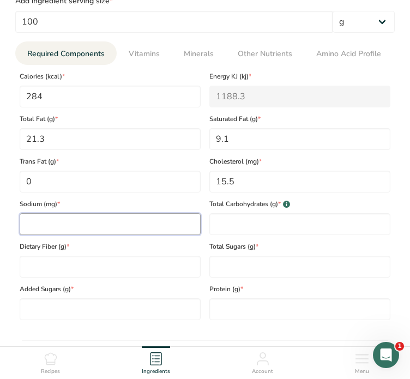
click at [89, 221] on input "number" at bounding box center [110, 224] width 181 height 22
type input "1696"
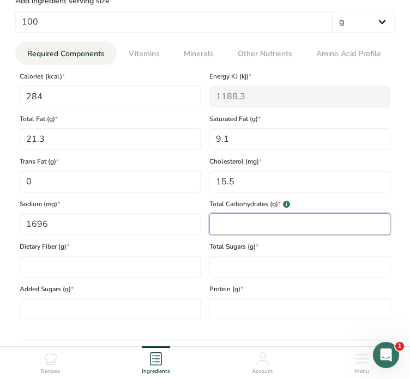
click at [283, 226] on Carbohydrates "number" at bounding box center [299, 224] width 181 height 22
type Carbohydrates "17.2"
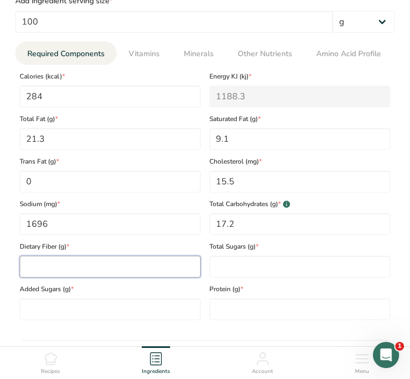
click at [76, 259] on Fiber "number" at bounding box center [110, 267] width 181 height 22
type Fiber "6.6"
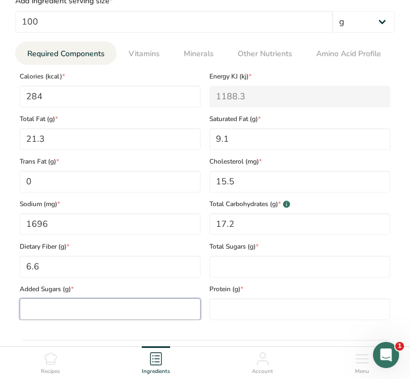
click at [113, 308] on Sugars "number" at bounding box center [110, 309] width 181 height 22
type Sugars "0"
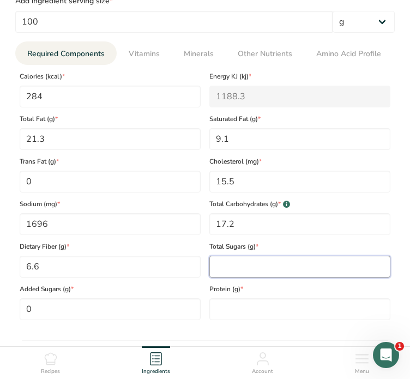
click at [239, 267] on Sugars "number" at bounding box center [299, 267] width 181 height 22
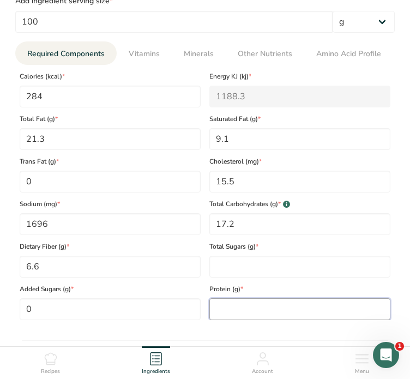
click at [238, 307] on input "number" at bounding box center [299, 309] width 181 height 22
type input "5.7"
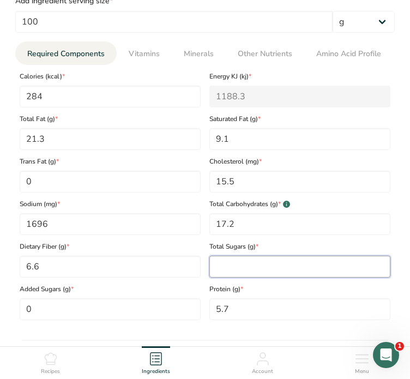
click at [222, 268] on Sugars "number" at bounding box center [299, 267] width 181 height 22
type Sugars "3"
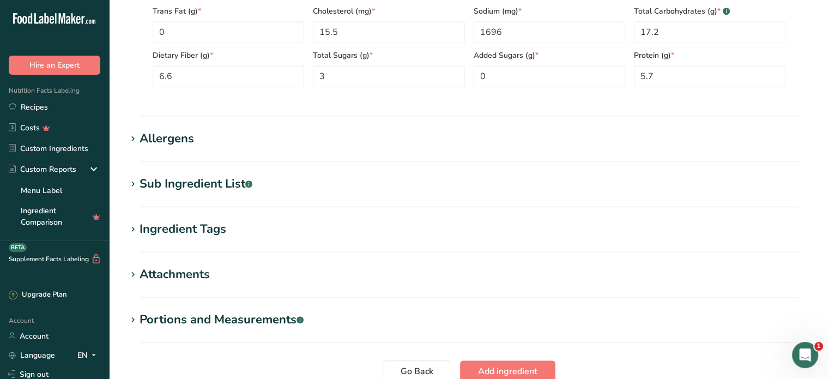
click at [271, 154] on section "Allergens Add any known allergens associated with your ingredient Soy Tree Nuts…" at bounding box center [468, 146] width 685 height 32
click at [157, 141] on div "Allergens" at bounding box center [166, 139] width 54 height 18
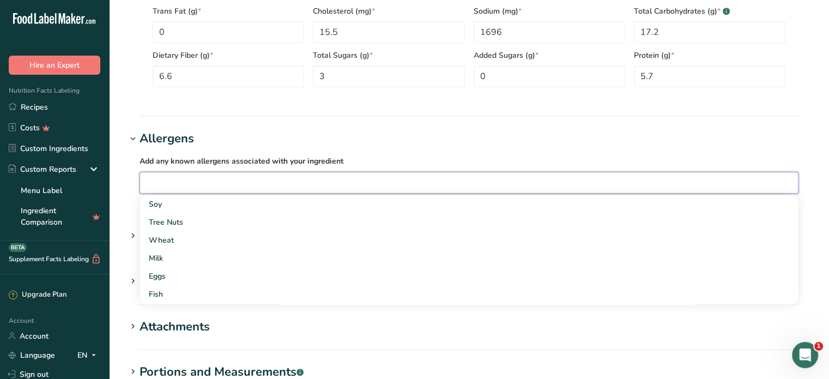
click at [282, 182] on input "text" at bounding box center [469, 182] width 658 height 17
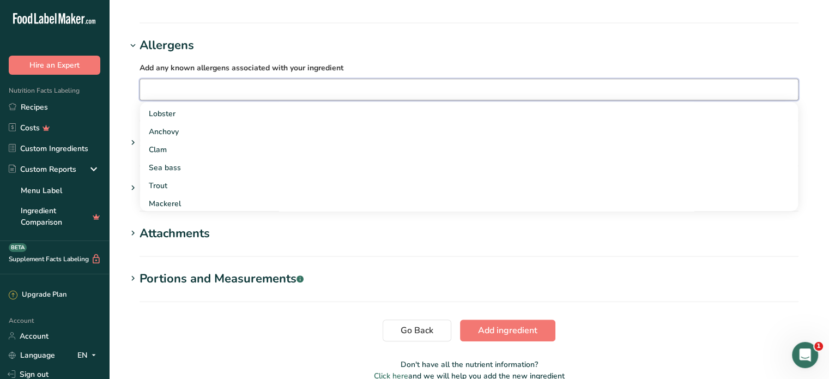
scroll to position [680, 0]
click at [208, 180] on div "Anchovy" at bounding box center [460, 185] width 623 height 11
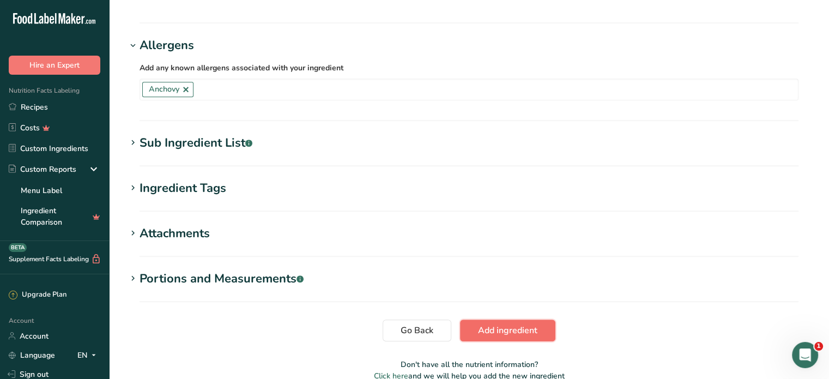
click at [540, 339] on button "Add ingredient" at bounding box center [507, 330] width 95 height 22
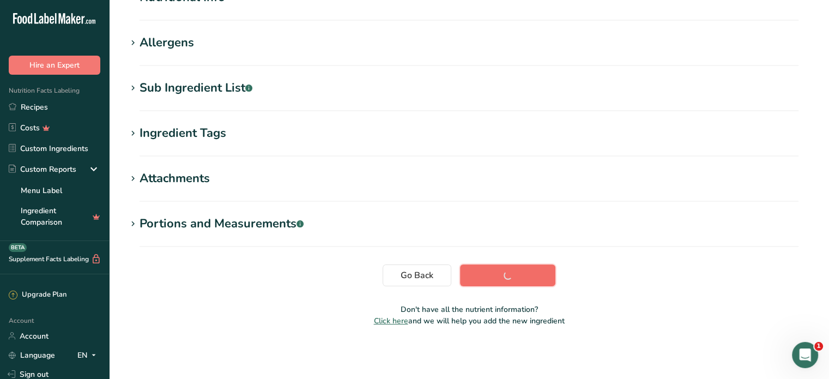
scroll to position [161, 0]
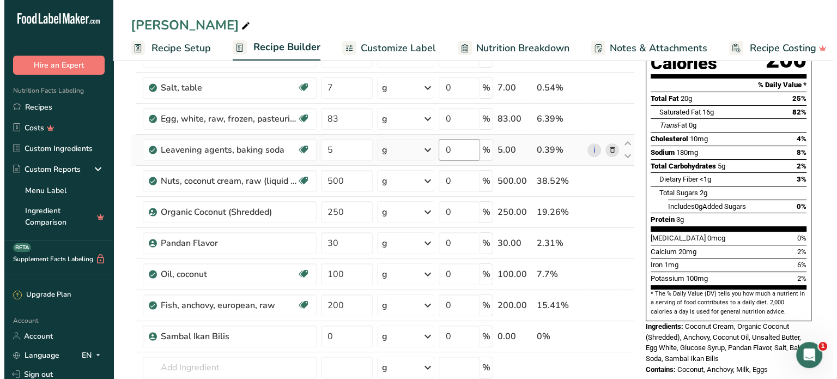
scroll to position [218, 0]
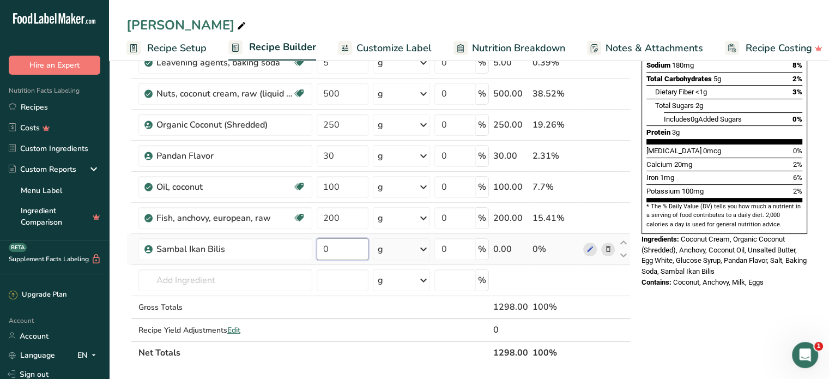
drag, startPoint x: 328, startPoint y: 251, endPoint x: 317, endPoint y: 253, distance: 11.6
click at [317, 253] on input "0" at bounding box center [343, 249] width 52 height 22
type input "250"
click at [706, 291] on div "Nutrition Facts 26 Servings Per Container Serving Size 50g Amount Per Serving C…" at bounding box center [724, 298] width 174 height 884
click at [238, 325] on span "Edit" at bounding box center [233, 330] width 13 height 10
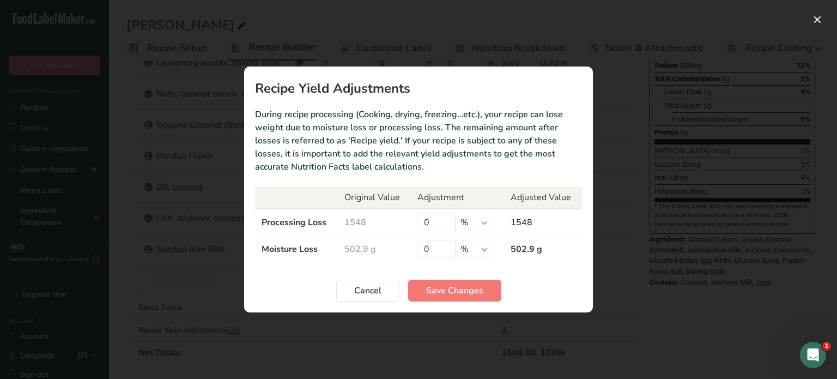
click at [525, 216] on td "1548" at bounding box center [543, 222] width 78 height 27
click at [356, 221] on td "1548" at bounding box center [374, 222] width 73 height 27
click at [436, 224] on input "0" at bounding box center [436, 222] width 38 height 17
drag, startPoint x: 436, startPoint y: 224, endPoint x: 421, endPoint y: 227, distance: 15.4
click at [421, 227] on input "0" at bounding box center [436, 222] width 38 height 17
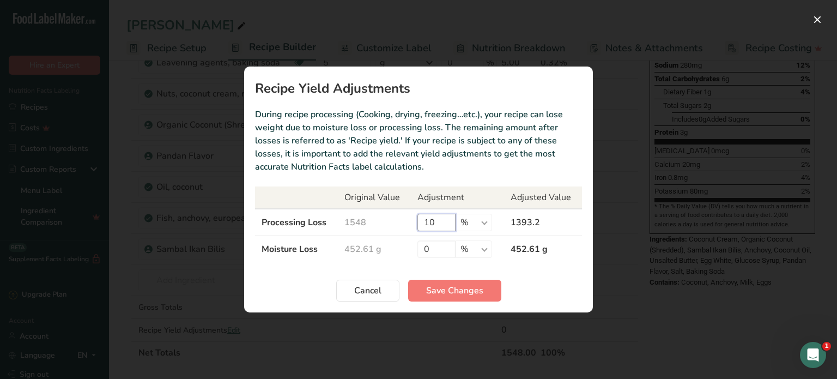
type input "1"
type input "5"
type input "7"
type input "8"
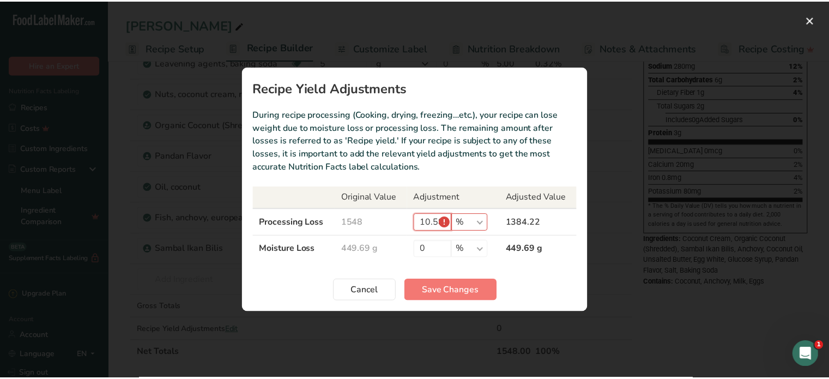
scroll to position [0, 0]
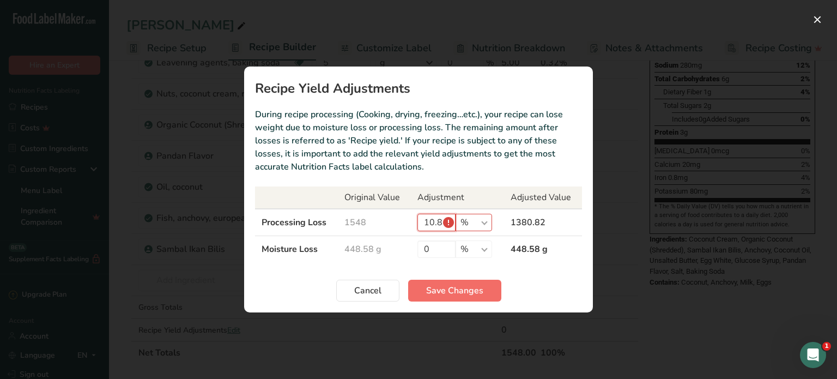
type input "10.8"
click at [479, 287] on span "Save Changes" at bounding box center [454, 290] width 57 height 13
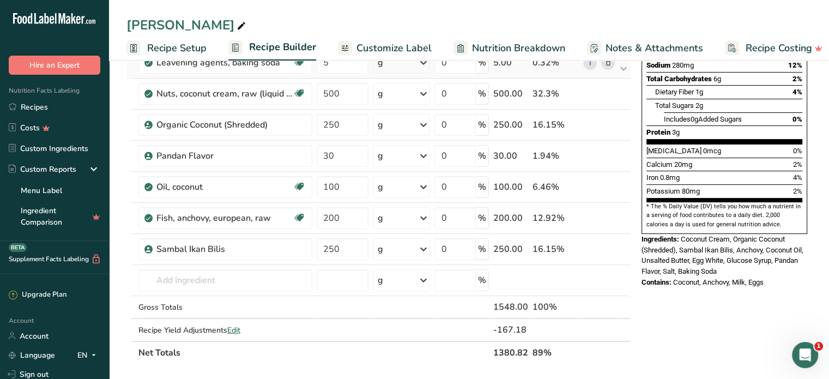
click at [374, 50] on span "Customize Label" at bounding box center [393, 48] width 75 height 15
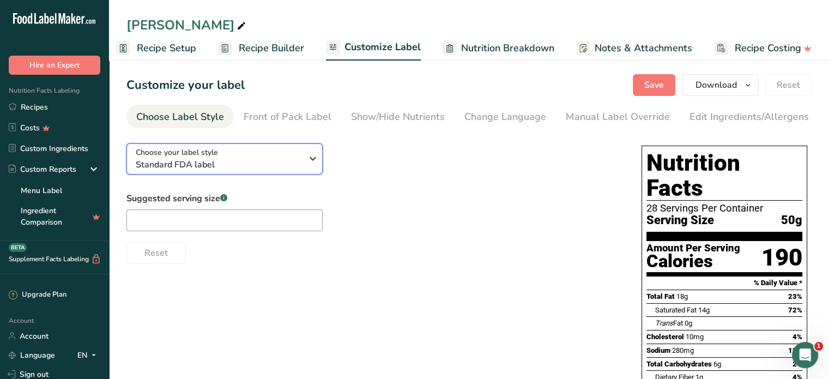
click at [265, 168] on span "Standard FDA label" at bounding box center [219, 164] width 166 height 13
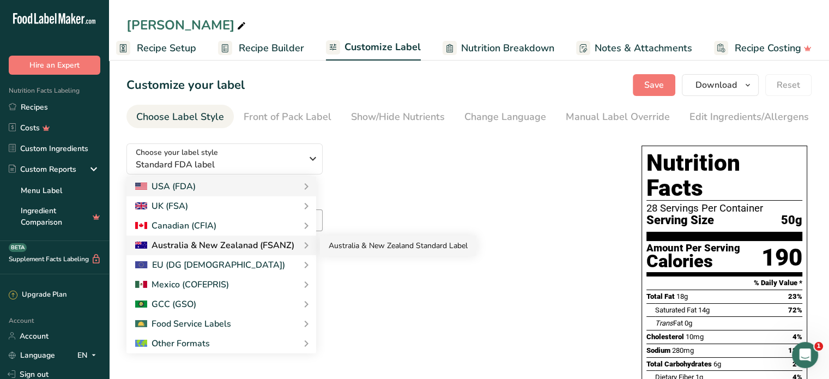
click at [349, 250] on link "Australia & New Zealand Standard Label" at bounding box center [398, 245] width 156 height 20
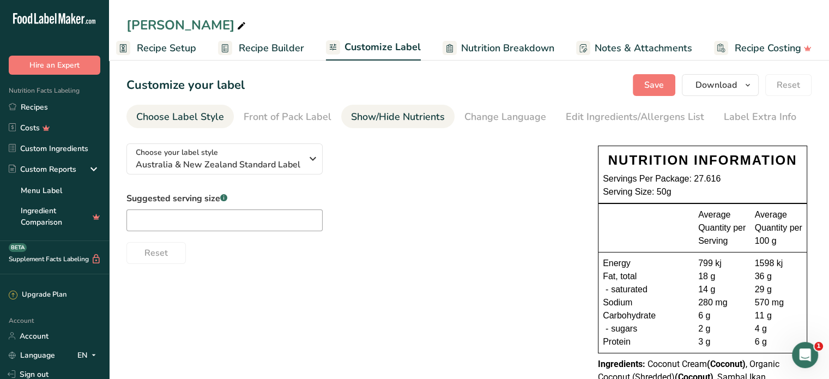
click at [411, 115] on div "Show/Hide Nutrients" at bounding box center [398, 117] width 94 height 15
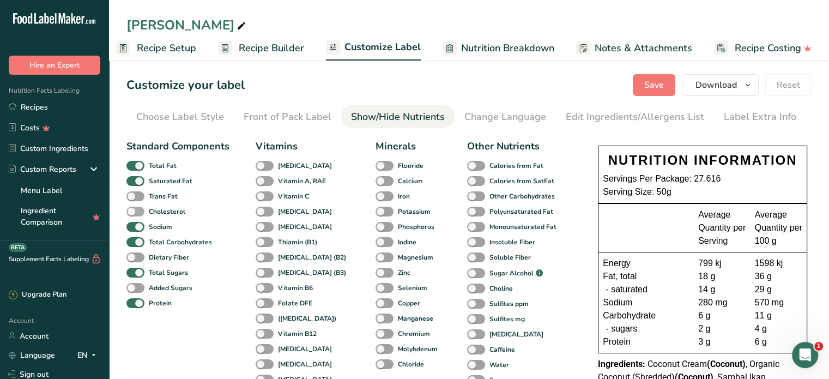
drag, startPoint x: 130, startPoint y: 196, endPoint x: 142, endPoint y: 211, distance: 19.8
click at [130, 196] on span at bounding box center [135, 196] width 18 height 10
click at [130, 196] on input "Trans Fat" at bounding box center [129, 195] width 7 height 7
checkbox input "true"
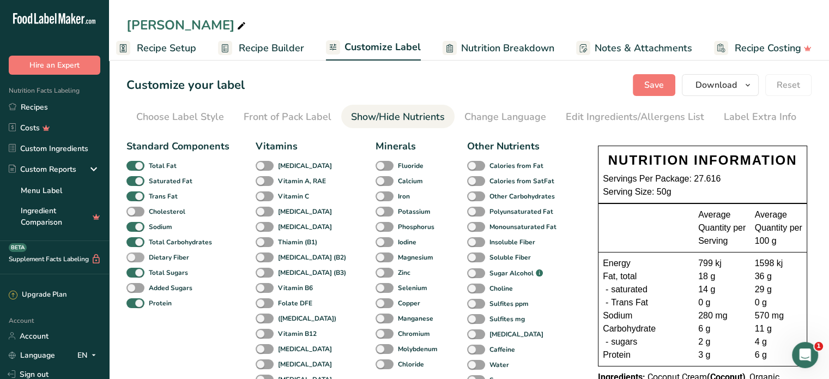
click at [139, 254] on span at bounding box center [135, 257] width 18 height 10
click at [133, 254] on input "Dietary Fiber" at bounding box center [129, 256] width 7 height 7
checkbox input "true"
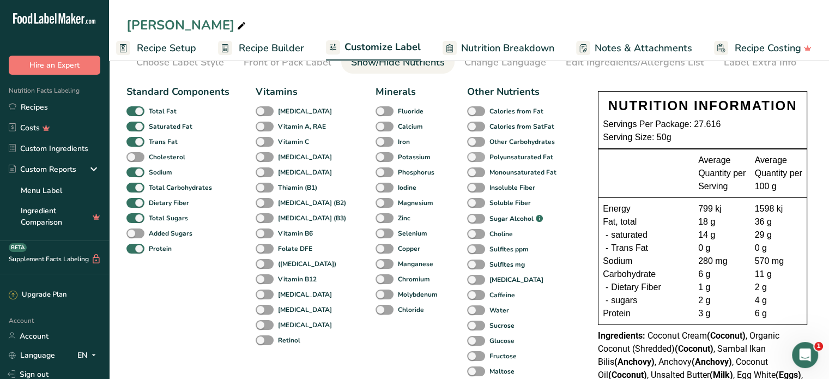
click at [467, 157] on span at bounding box center [476, 157] width 18 height 10
click at [467, 157] on input "Polyunsaturated Fat" at bounding box center [470, 156] width 7 height 7
checkbox input "true"
click at [467, 171] on span at bounding box center [476, 172] width 18 height 10
click at [467, 171] on input "Monounsaturated Fat" at bounding box center [470, 171] width 7 height 7
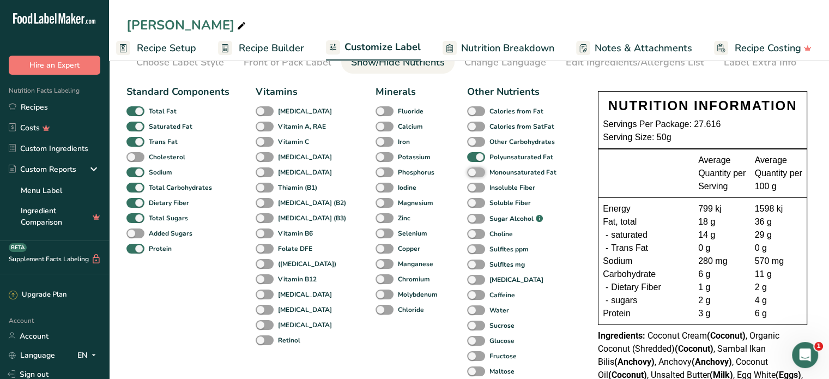
checkbox input "true"
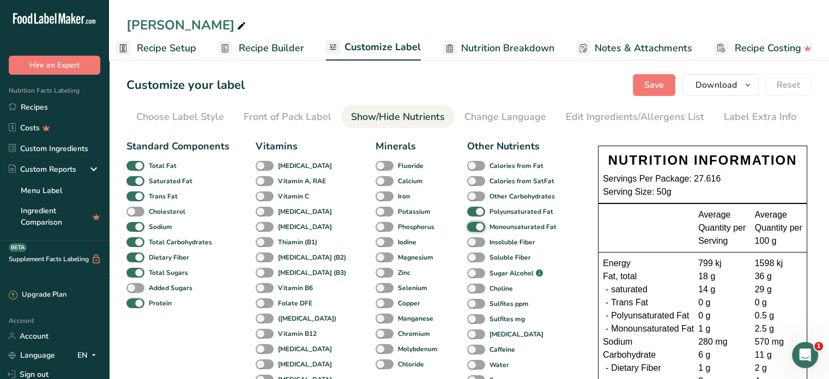
scroll to position [0, 0]
click at [666, 89] on button "Save" at bounding box center [654, 85] width 42 height 22
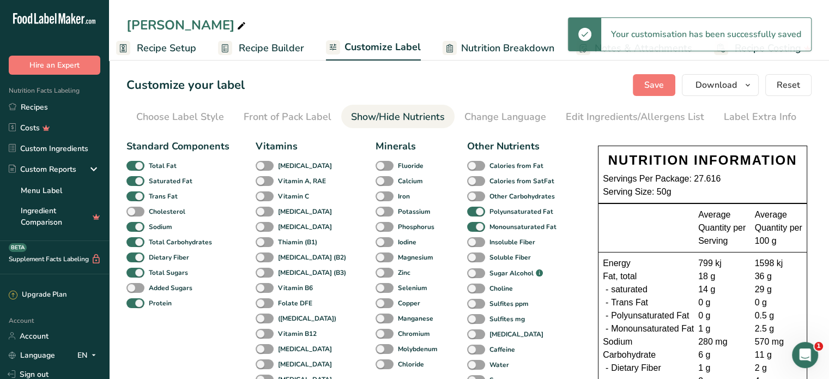
click at [286, 53] on span "Recipe Builder" at bounding box center [271, 48] width 65 height 15
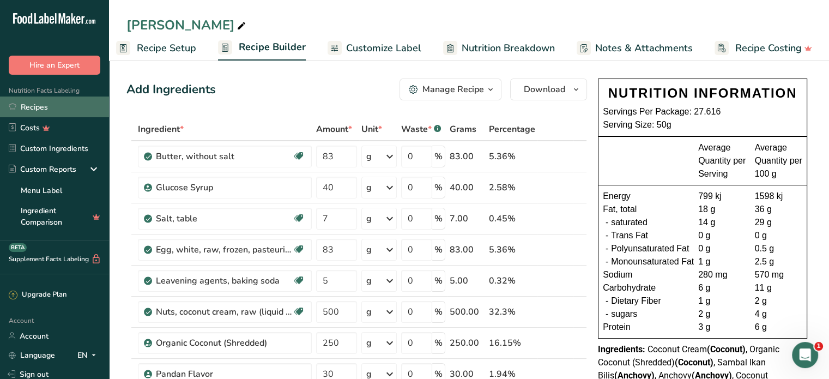
click at [31, 108] on link "Recipes" at bounding box center [54, 106] width 109 height 21
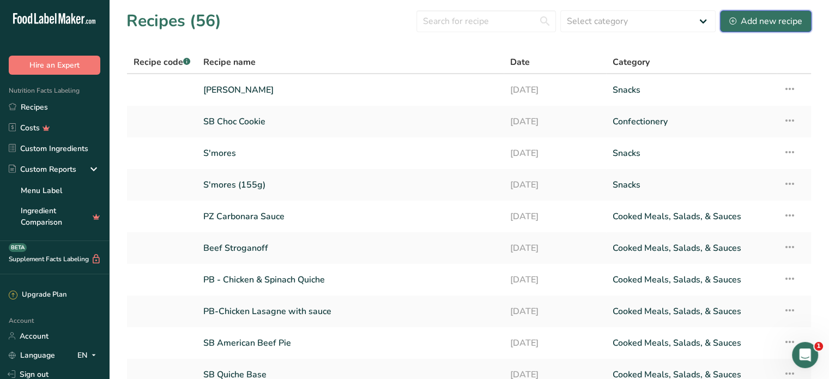
click at [753, 18] on div "Add new recipe" at bounding box center [765, 21] width 73 height 13
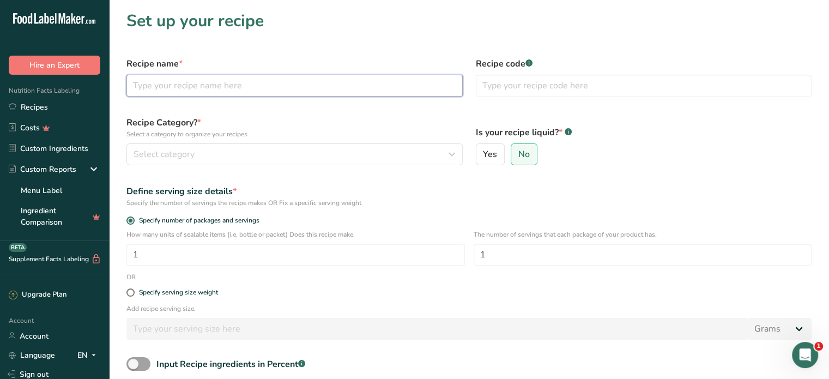
click at [326, 84] on input "text" at bounding box center [294, 86] width 336 height 22
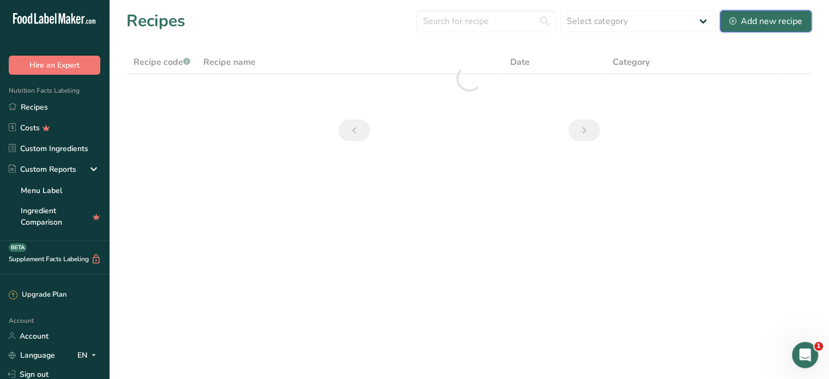
click at [793, 19] on div "Add new recipe" at bounding box center [765, 21] width 73 height 13
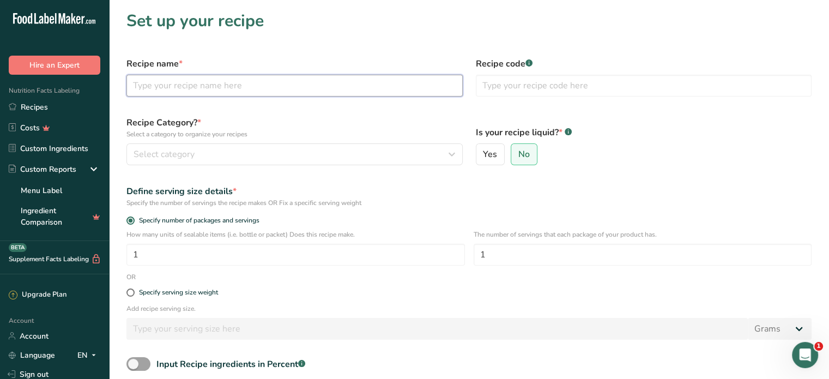
drag, startPoint x: 263, startPoint y: 84, endPoint x: 266, endPoint y: 93, distance: 8.8
click at [263, 85] on input "text" at bounding box center [294, 86] width 336 height 22
type input "[PERSON_NAME] Blueberry Muffin"
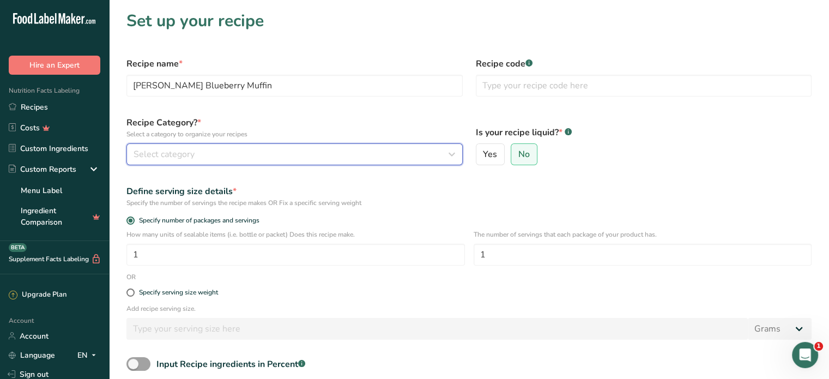
click at [262, 156] on div "Select category" at bounding box center [290, 154] width 315 height 13
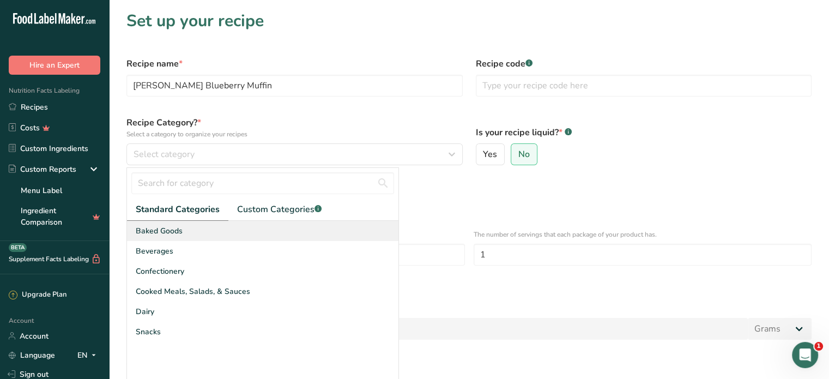
click at [216, 230] on div "Baked Goods" at bounding box center [262, 231] width 271 height 20
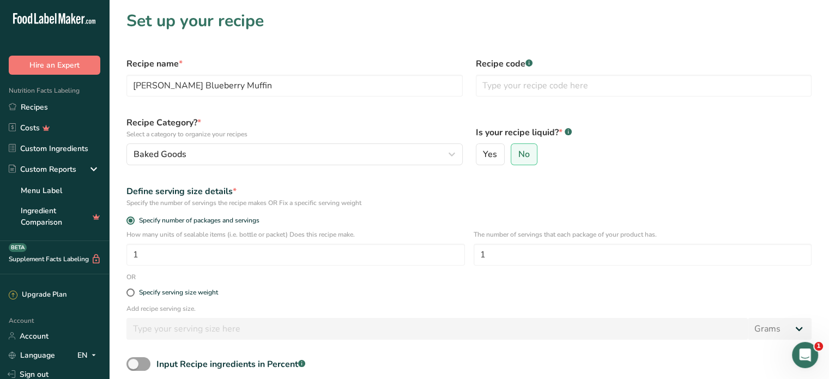
click at [156, 233] on span "Baked Goods" at bounding box center [159, 230] width 47 height 11
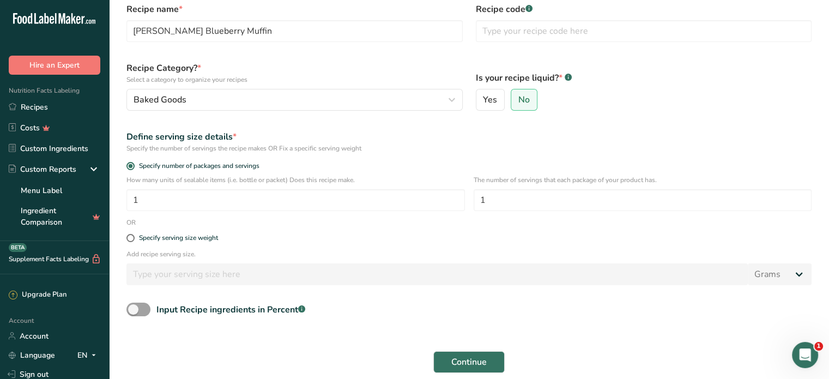
click at [431, 308] on div "Input Recipe ingredients in Percent .a-a{fill:#347362;}.b-a{fill:#fff;}" at bounding box center [469, 313] width 698 height 22
click at [470, 357] on span "Continue" at bounding box center [468, 361] width 35 height 13
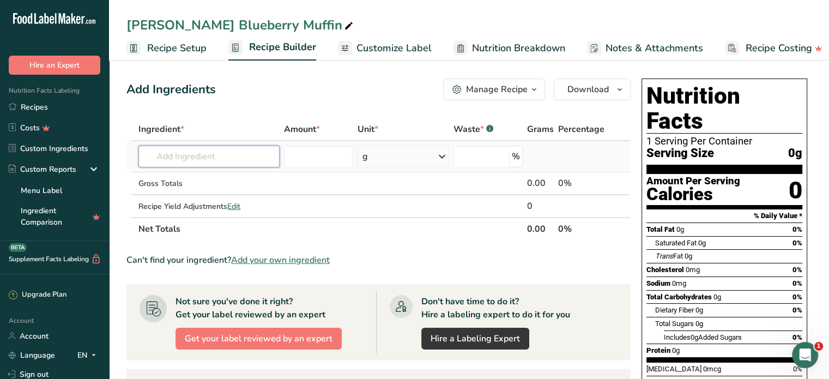
click at [244, 156] on input "text" at bounding box center [208, 156] width 141 height 22
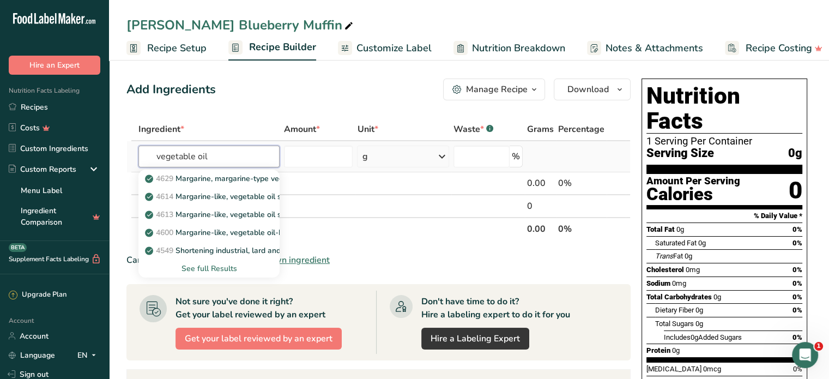
type input "vegetable oil"
click at [222, 270] on div "See full Results" at bounding box center [209, 268] width 124 height 11
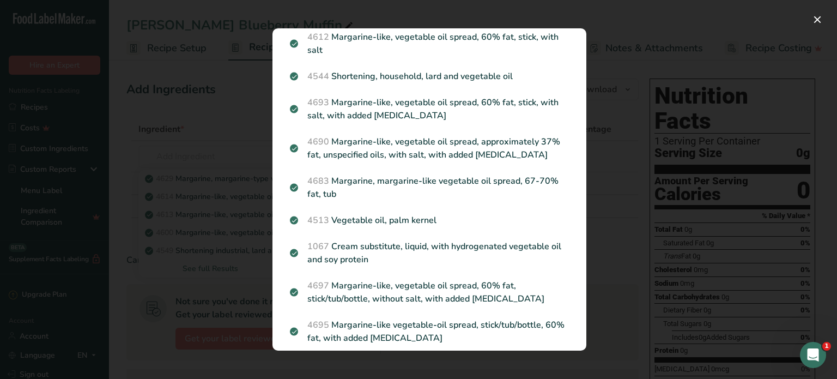
scroll to position [381, 0]
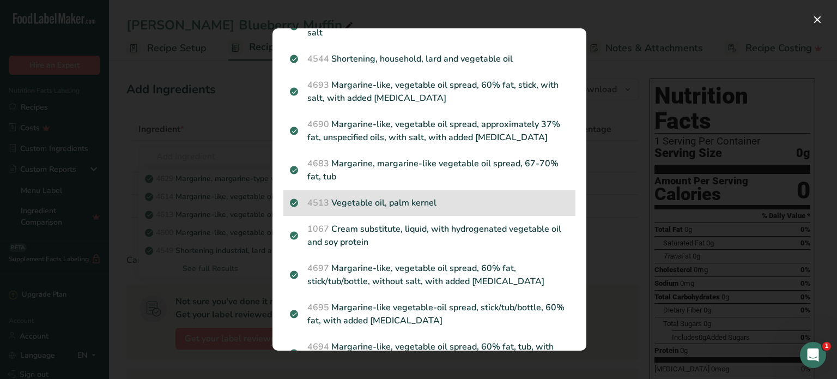
click at [443, 209] on p "4513 Vegetable oil, palm kernel" at bounding box center [429, 202] width 279 height 13
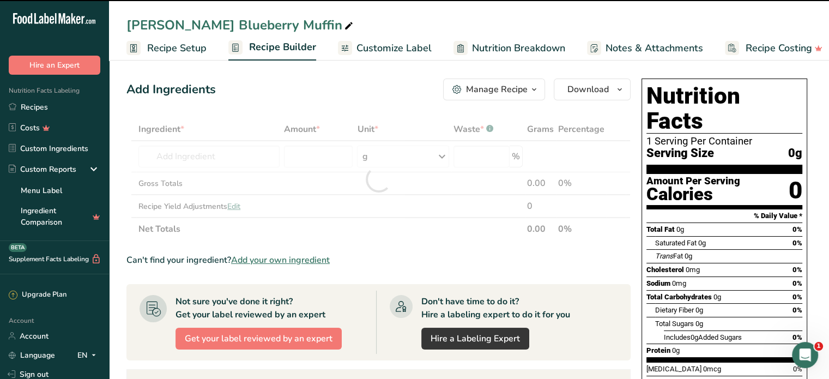
type input "0"
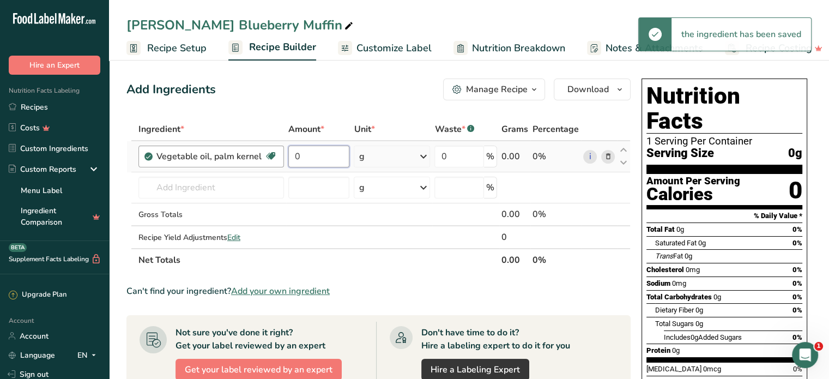
drag, startPoint x: 315, startPoint y: 149, endPoint x: 279, endPoint y: 156, distance: 36.5
click at [279, 156] on tr "Vegetable oil, palm kernel Dairy free Gluten free Vegan Vegetarian Soy free 0 g…" at bounding box center [378, 156] width 503 height 31
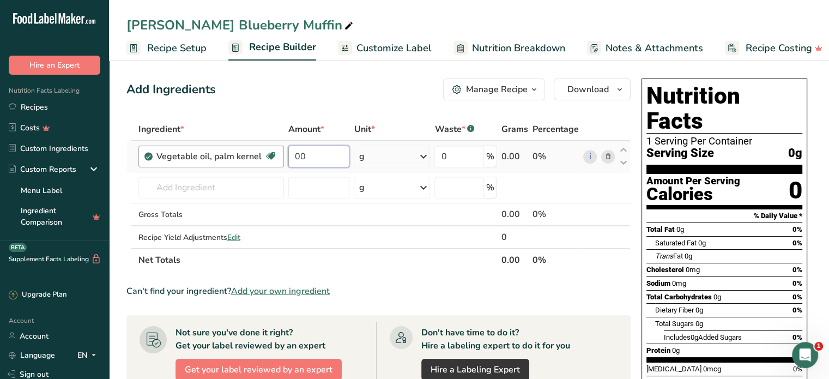
type input "0"
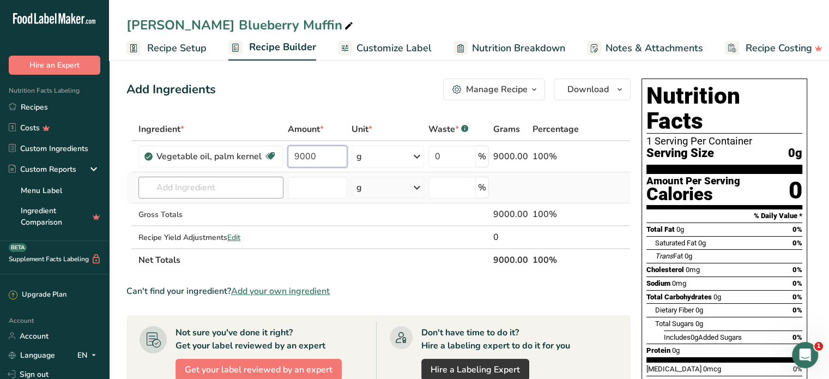
type input "9000"
click at [178, 187] on div "Ingredient * Amount * Unit * Waste * .a-a{fill:#347362;}.b-a{fill:#fff;} Grams …" at bounding box center [378, 195] width 504 height 154
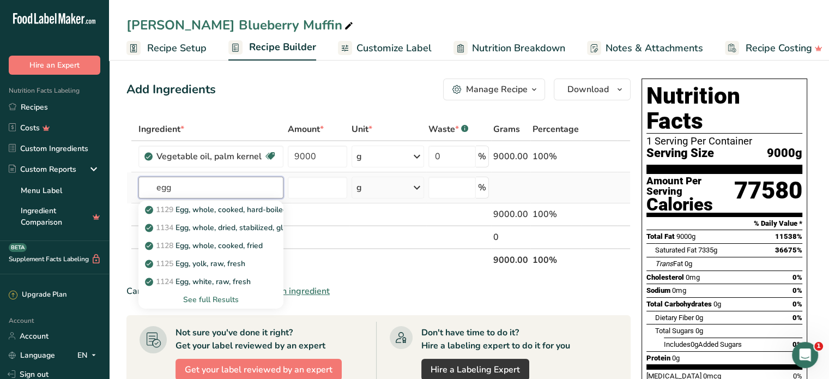
type input "egg"
click at [227, 300] on div "See full Results" at bounding box center [211, 299] width 128 height 11
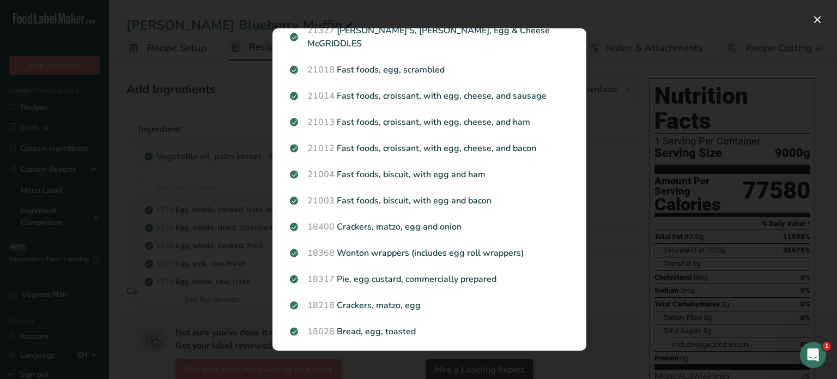
scroll to position [872, 0]
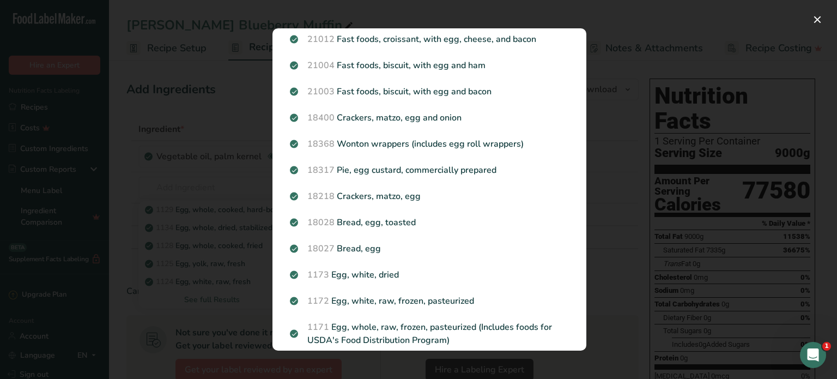
click at [604, 241] on div "Search results modal" at bounding box center [418, 189] width 837 height 379
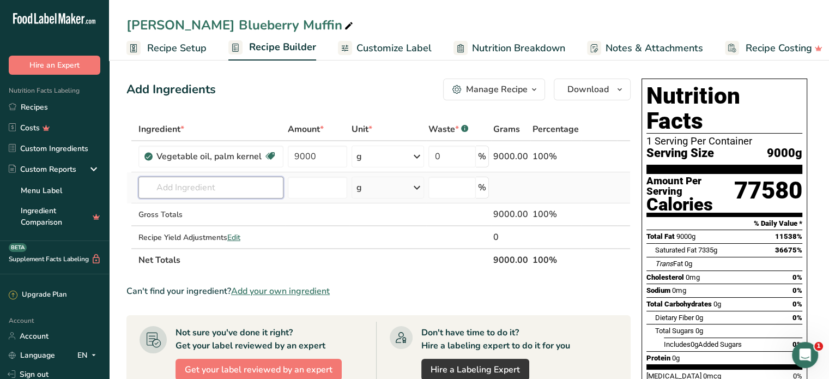
click at [174, 187] on input "text" at bounding box center [210, 188] width 145 height 22
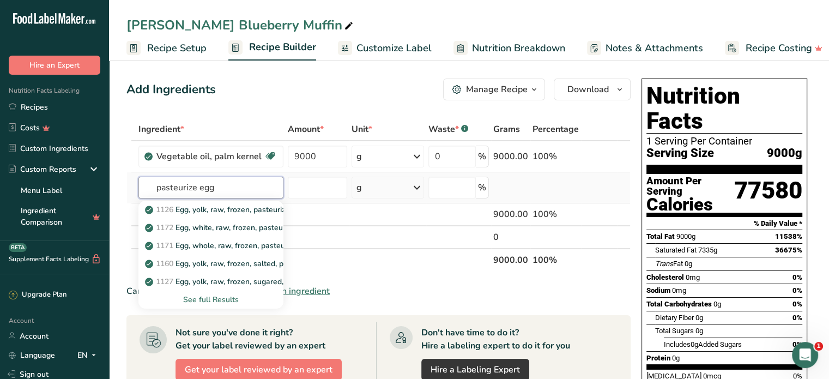
type input "pasteurize egg"
click at [197, 300] on div "See full Results" at bounding box center [211, 299] width 128 height 11
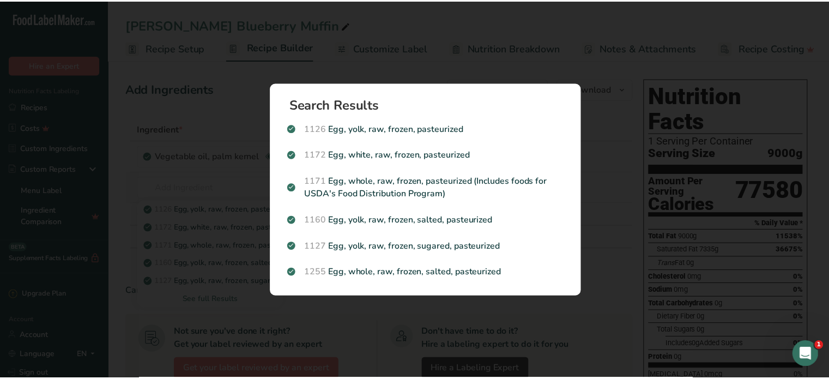
scroll to position [0, 0]
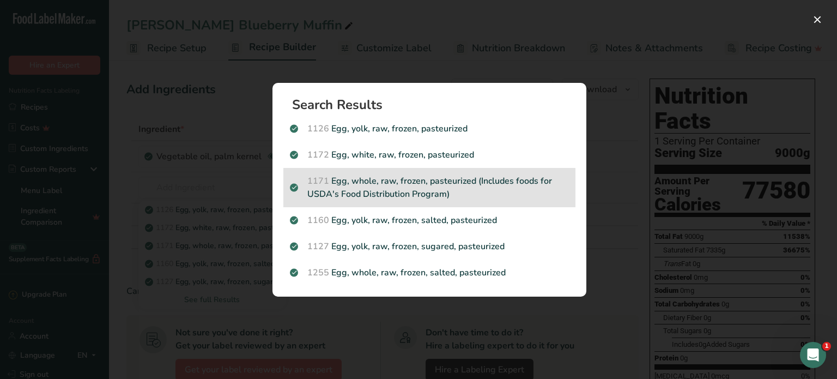
click at [414, 202] on div "1171 Egg, whole, raw, frozen, pasteurized (Includes foods for USDA's Food Distr…" at bounding box center [429, 187] width 292 height 39
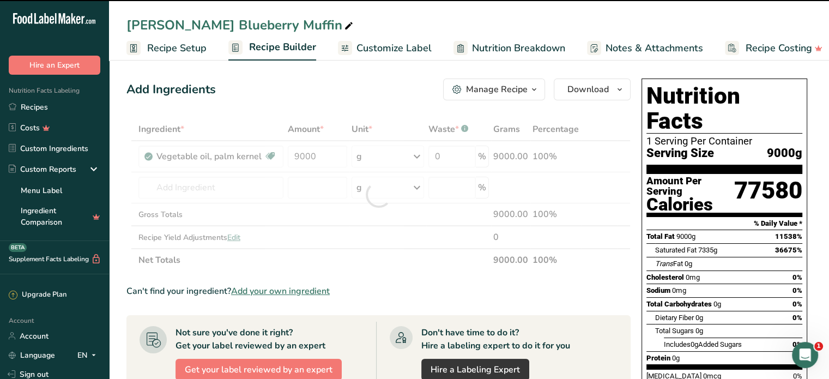
type input "0"
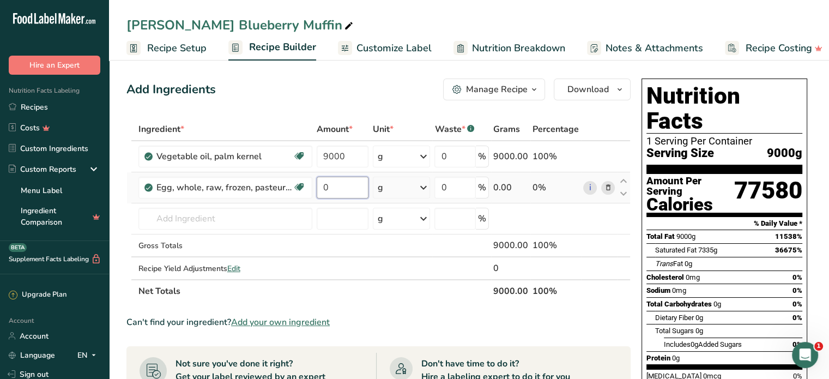
drag, startPoint x: 331, startPoint y: 194, endPoint x: 321, endPoint y: 198, distance: 10.0
click at [321, 198] on input "0" at bounding box center [343, 188] width 52 height 22
type input "14000"
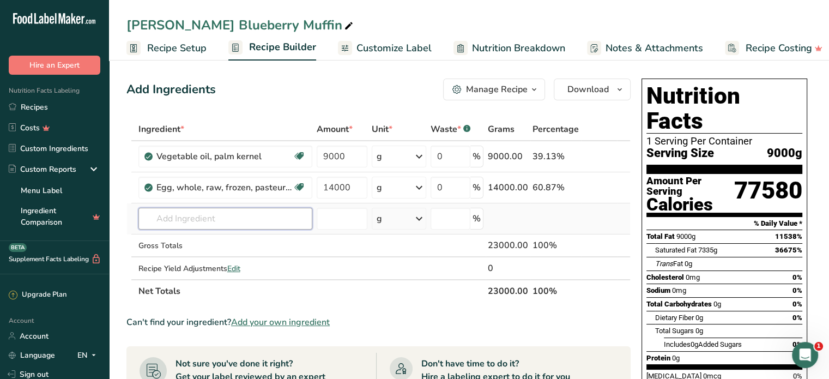
click at [254, 214] on div "Ingredient * Amount * Unit * Waste * .a-a{fill:#347362;}.b-a{fill:#fff;} Grams …" at bounding box center [378, 210] width 504 height 185
